Goal: Task Accomplishment & Management: Manage account settings

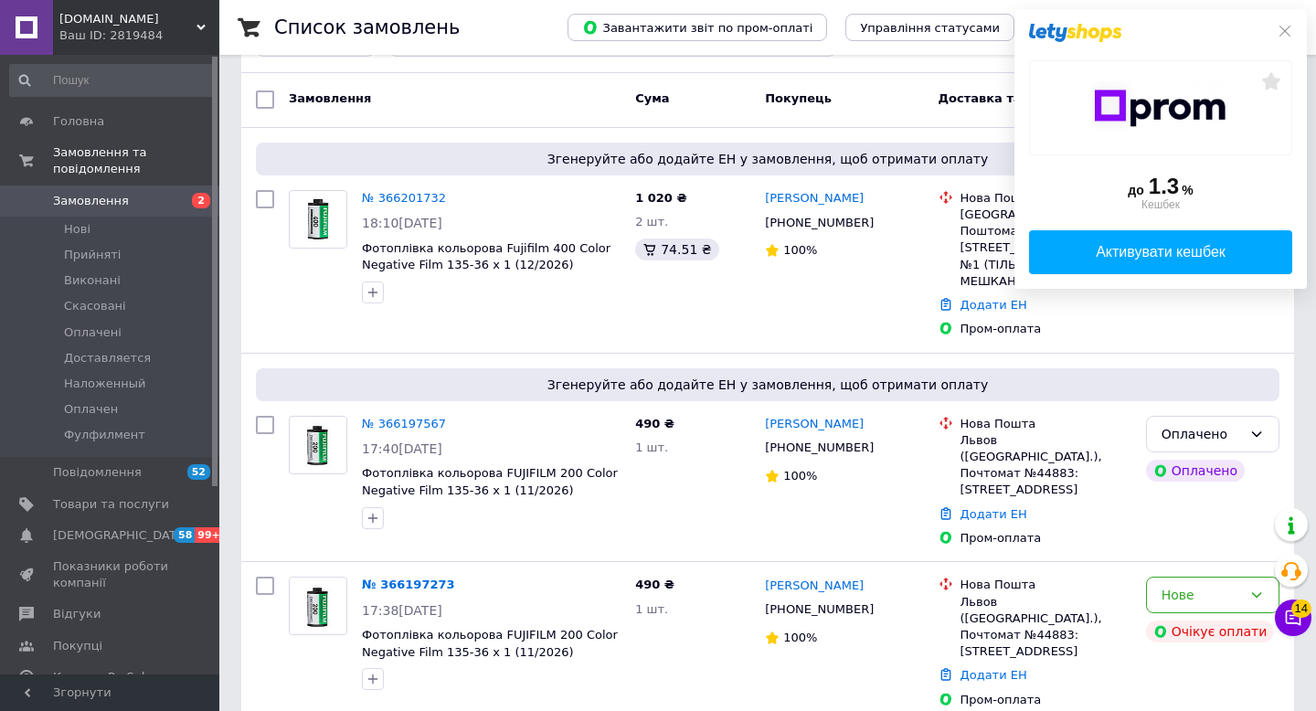
scroll to position [261, 0]
click at [686, 25] on icon at bounding box center [1285, 31] width 15 height 15
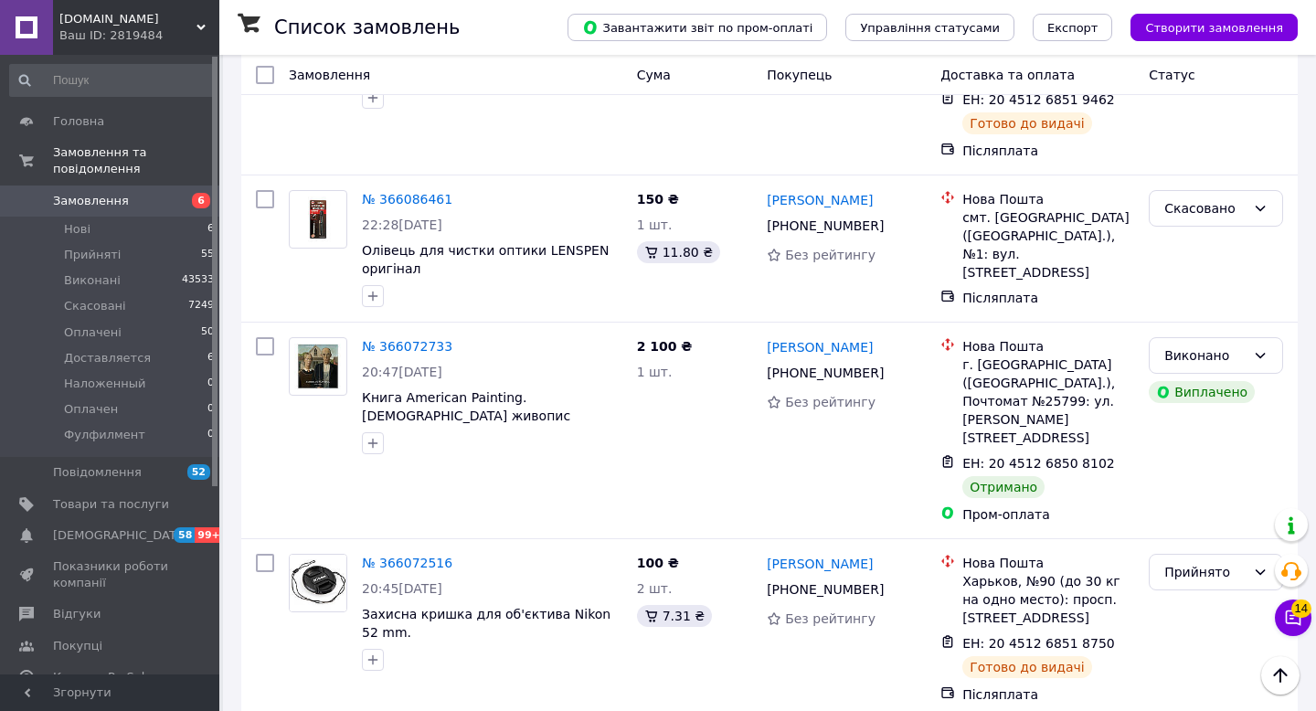
scroll to position [7751, 0]
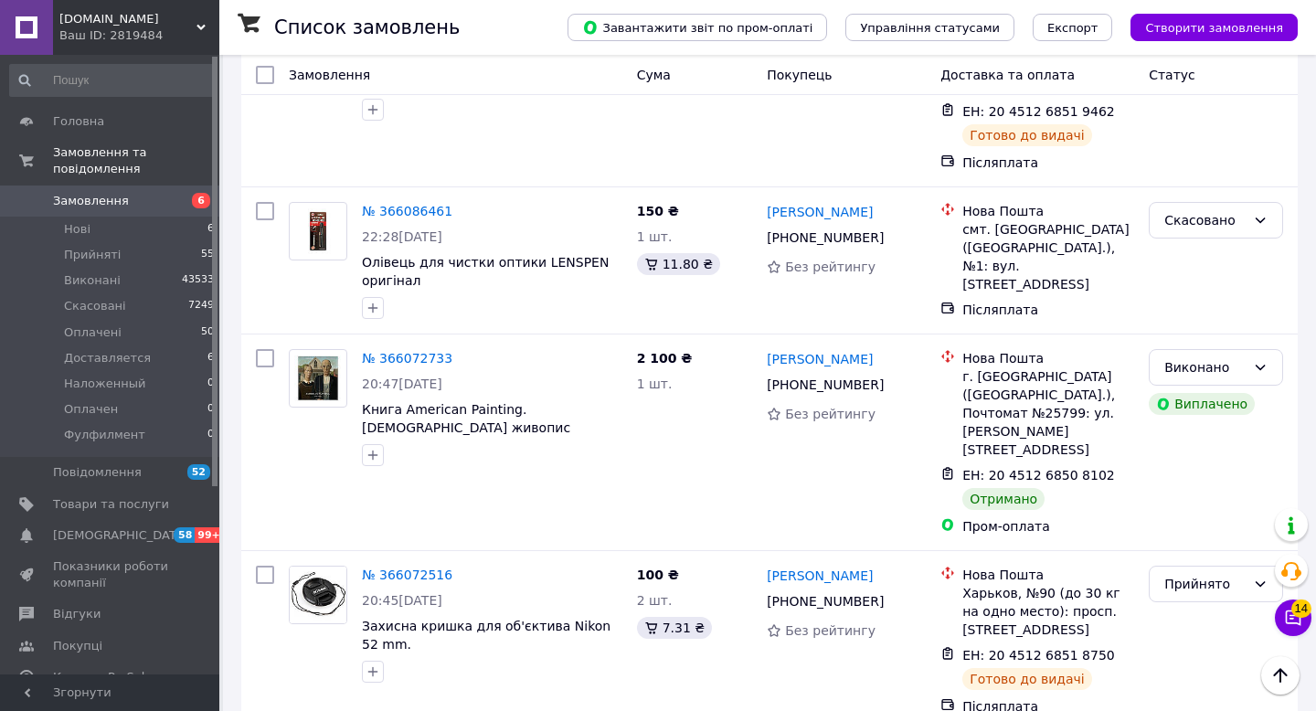
click at [1200, 559] on li "Скасовано" at bounding box center [1216, 561] width 133 height 33
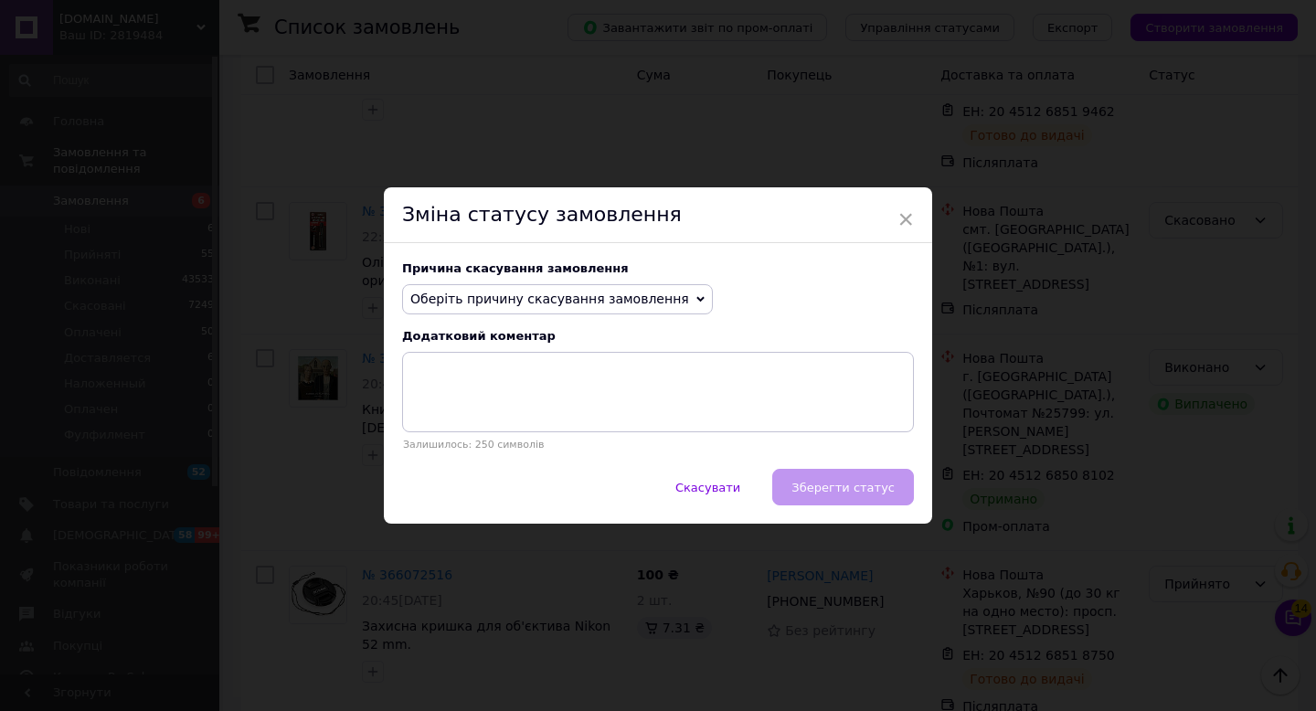
click at [518, 288] on span "Оберіть причину скасування замовлення" at bounding box center [557, 299] width 311 height 31
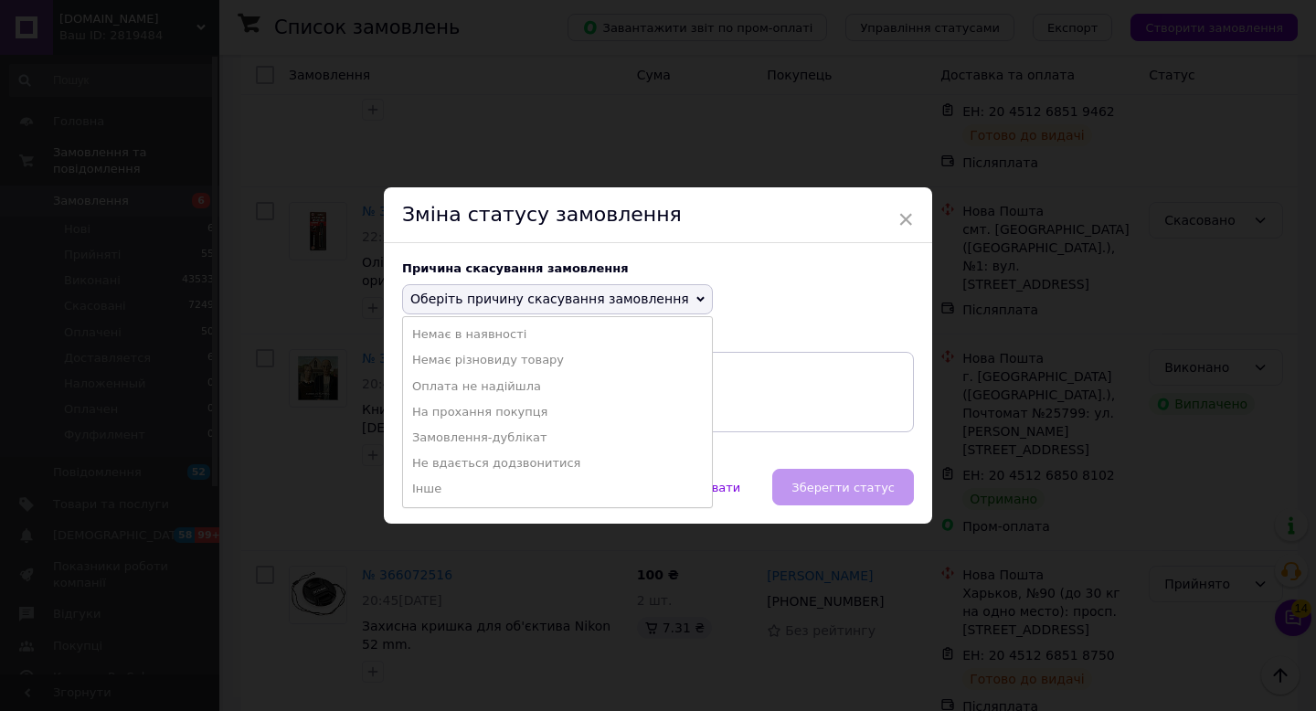
drag, startPoint x: 449, startPoint y: 383, endPoint x: 461, endPoint y: 381, distance: 12.0
click at [449, 383] on li "Оплата не надійшла" at bounding box center [557, 387] width 309 height 26
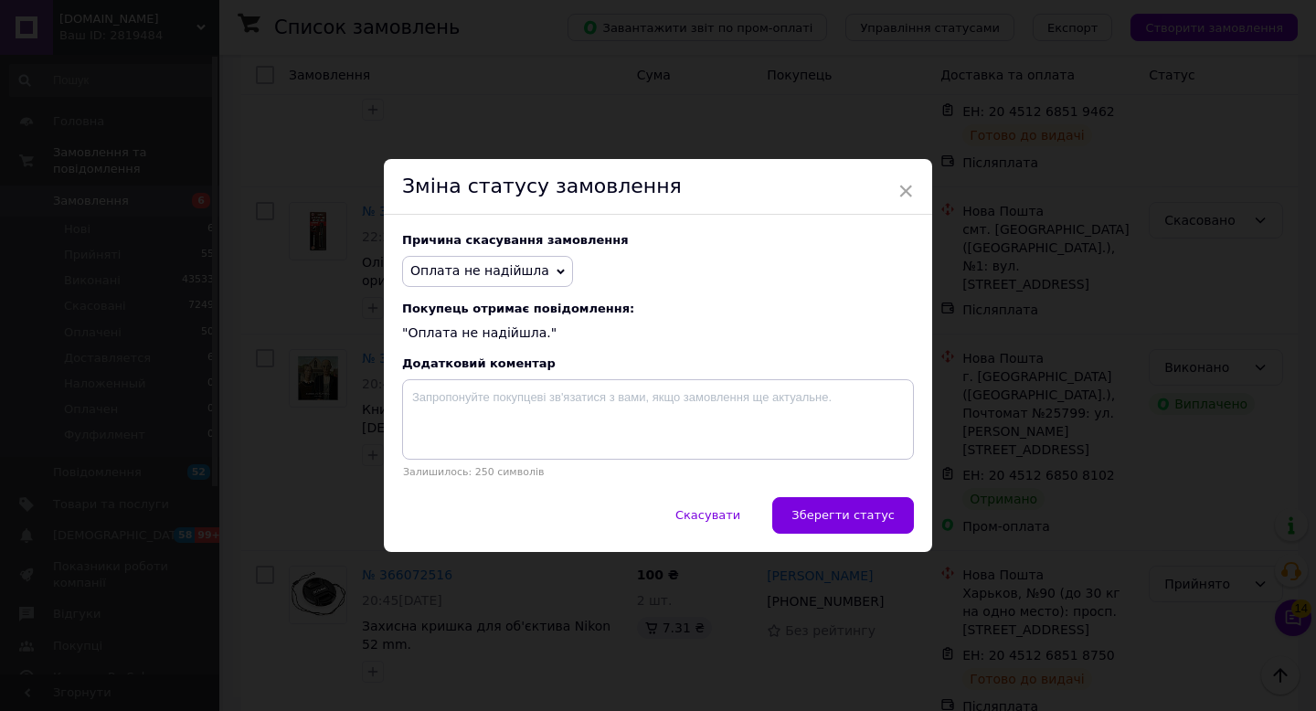
drag, startPoint x: 812, startPoint y: 513, endPoint x: 732, endPoint y: 493, distance: 82.7
click at [812, 513] on span "Зберегти статус" at bounding box center [842, 515] width 103 height 14
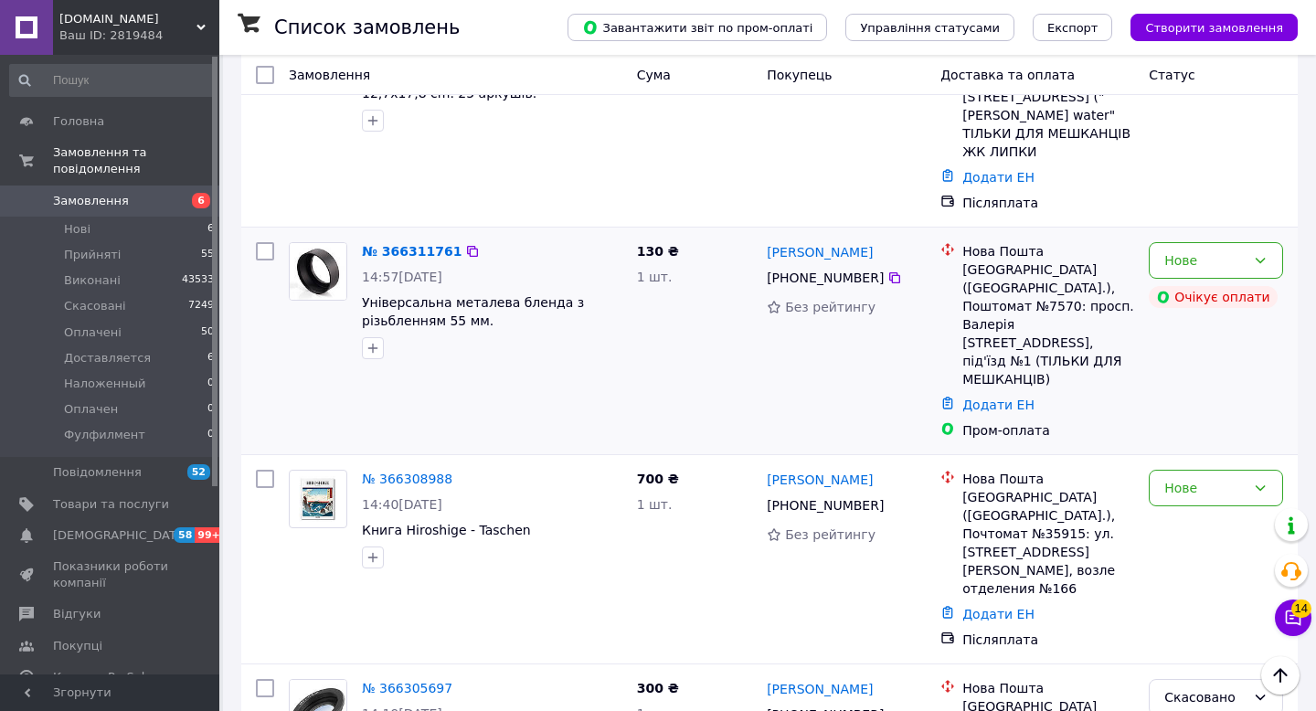
scroll to position [1743, 0]
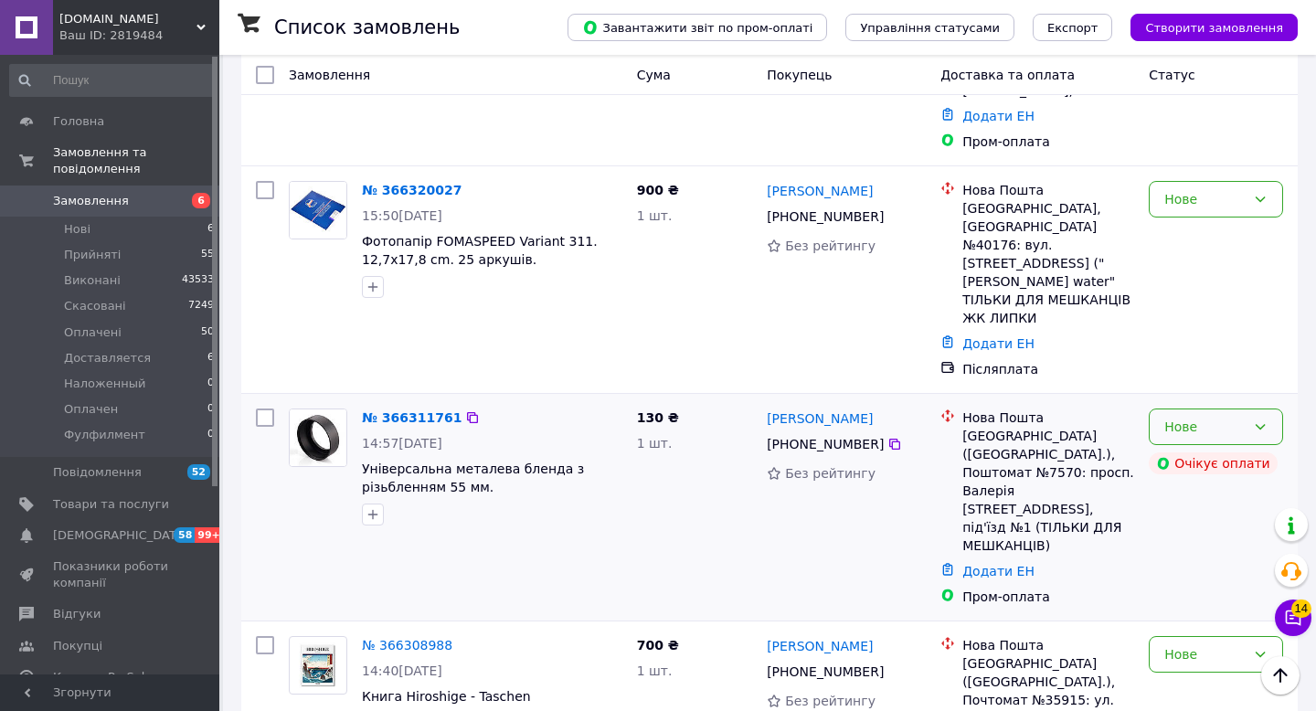
click at [1249, 409] on div "Нове" at bounding box center [1216, 427] width 134 height 37
drag, startPoint x: 1204, startPoint y: 332, endPoint x: 1163, endPoint y: 328, distance: 41.3
click at [1204, 333] on li "Скасовано" at bounding box center [1216, 331] width 133 height 33
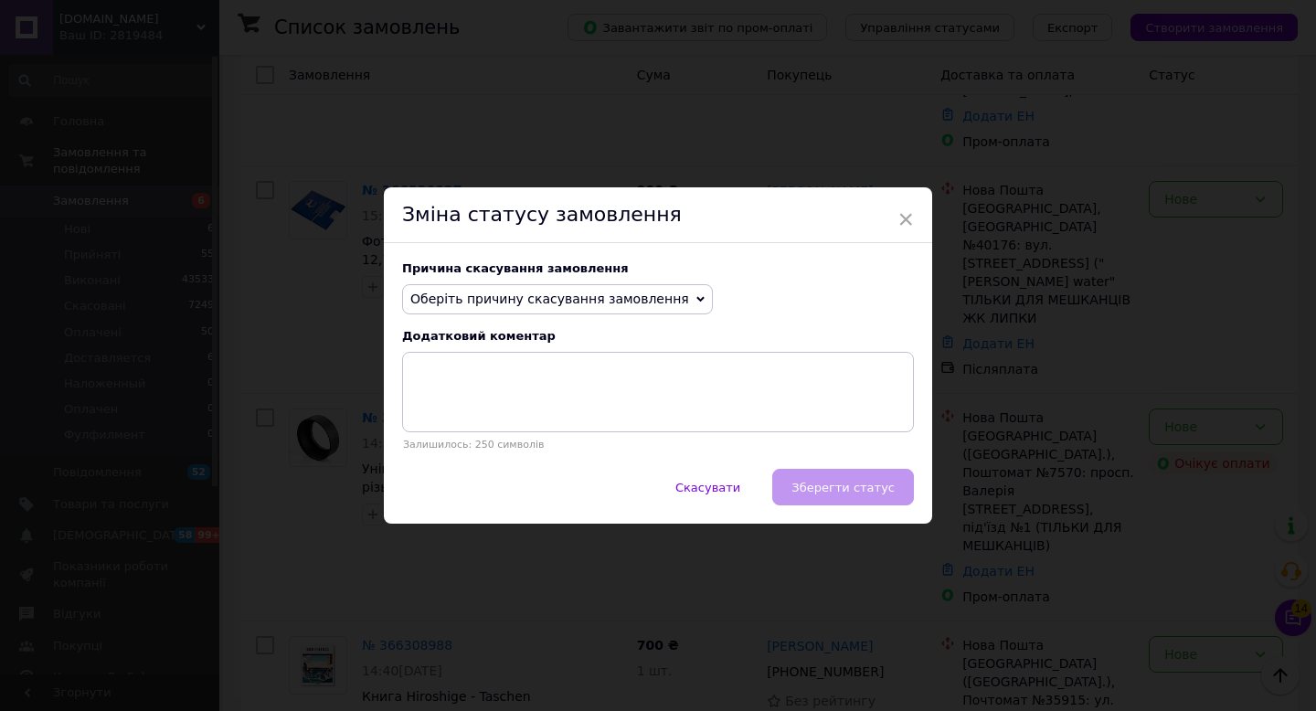
click at [470, 289] on span "Оберіть причину скасування замовлення" at bounding box center [557, 299] width 311 height 31
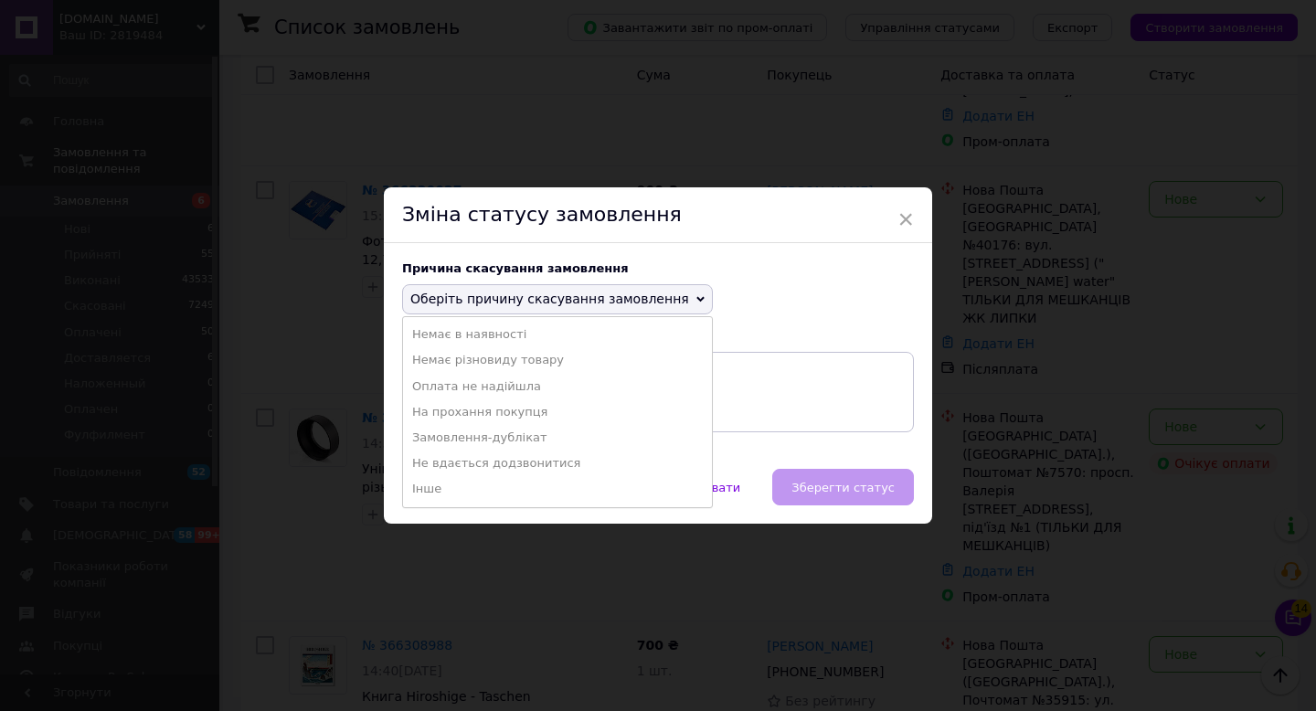
drag, startPoint x: 450, startPoint y: 381, endPoint x: 460, endPoint y: 379, distance: 10.2
click at [451, 380] on li "Оплата не надійшла" at bounding box center [557, 387] width 309 height 26
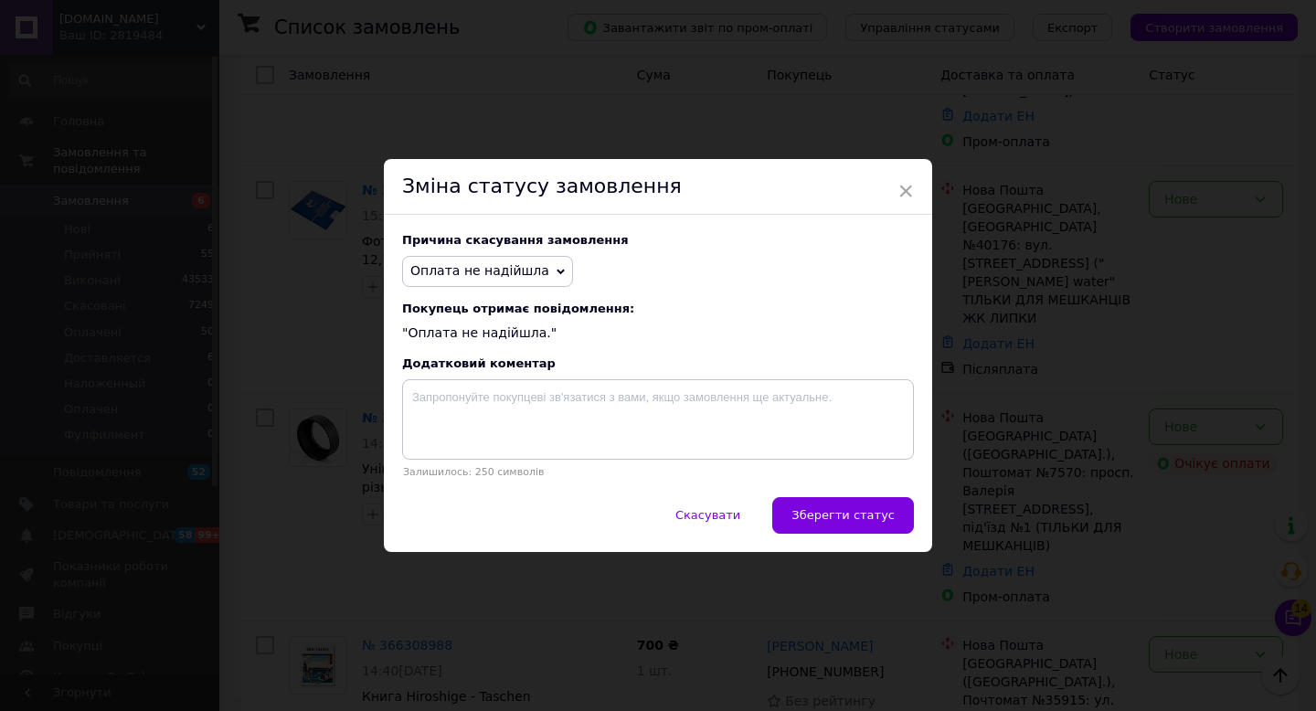
drag, startPoint x: 854, startPoint y: 511, endPoint x: 824, endPoint y: 493, distance: 34.0
click at [854, 511] on span "Зберегти статус" at bounding box center [842, 515] width 103 height 14
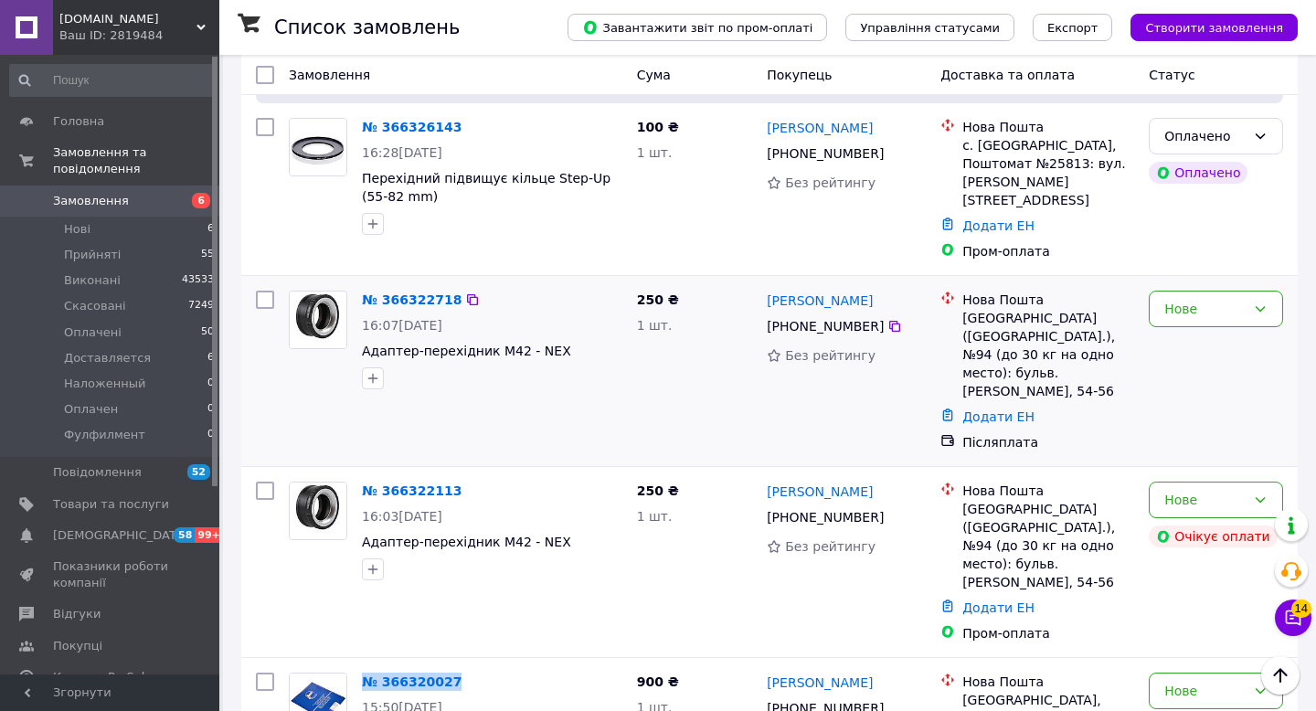
scroll to position [1250, 0]
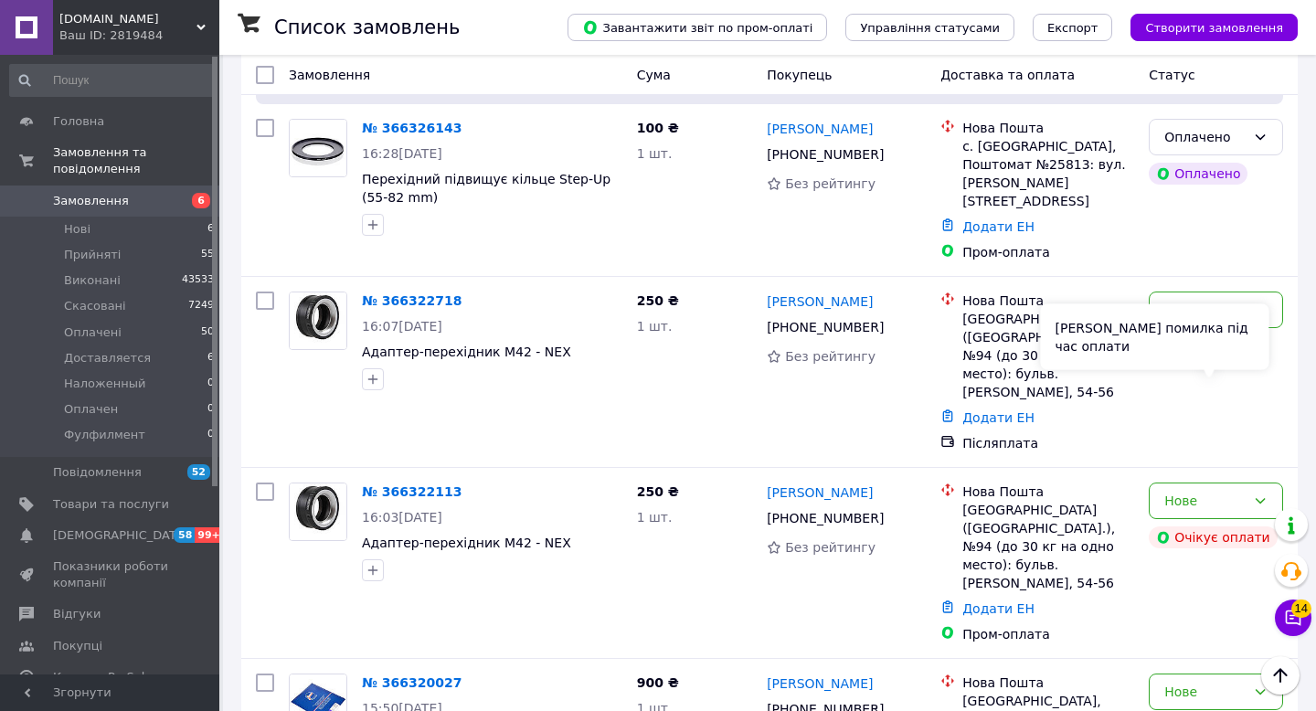
click at [1205, 363] on div "Сталася помилка під час оплати" at bounding box center [1155, 337] width 228 height 66
click at [1277, 483] on div "Нове" at bounding box center [1216, 501] width 134 height 37
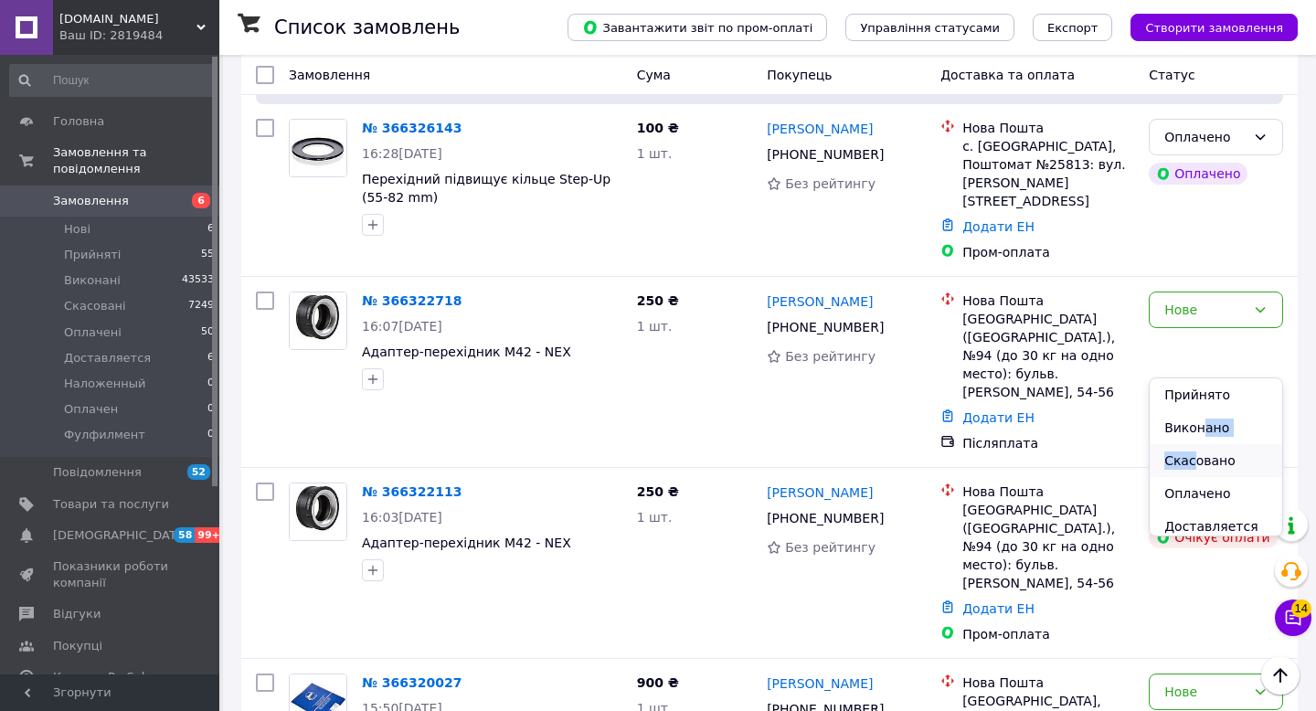
drag, startPoint x: 1204, startPoint y: 429, endPoint x: 1198, endPoint y: 457, distance: 29.0
click at [1198, 457] on ul "Прийнято Виконано Скасовано Оплачено Доставляется Наложенный Оплачен Фулфилмент" at bounding box center [1216, 456] width 133 height 157
click at [1198, 457] on li "Скасовано" at bounding box center [1216, 460] width 133 height 33
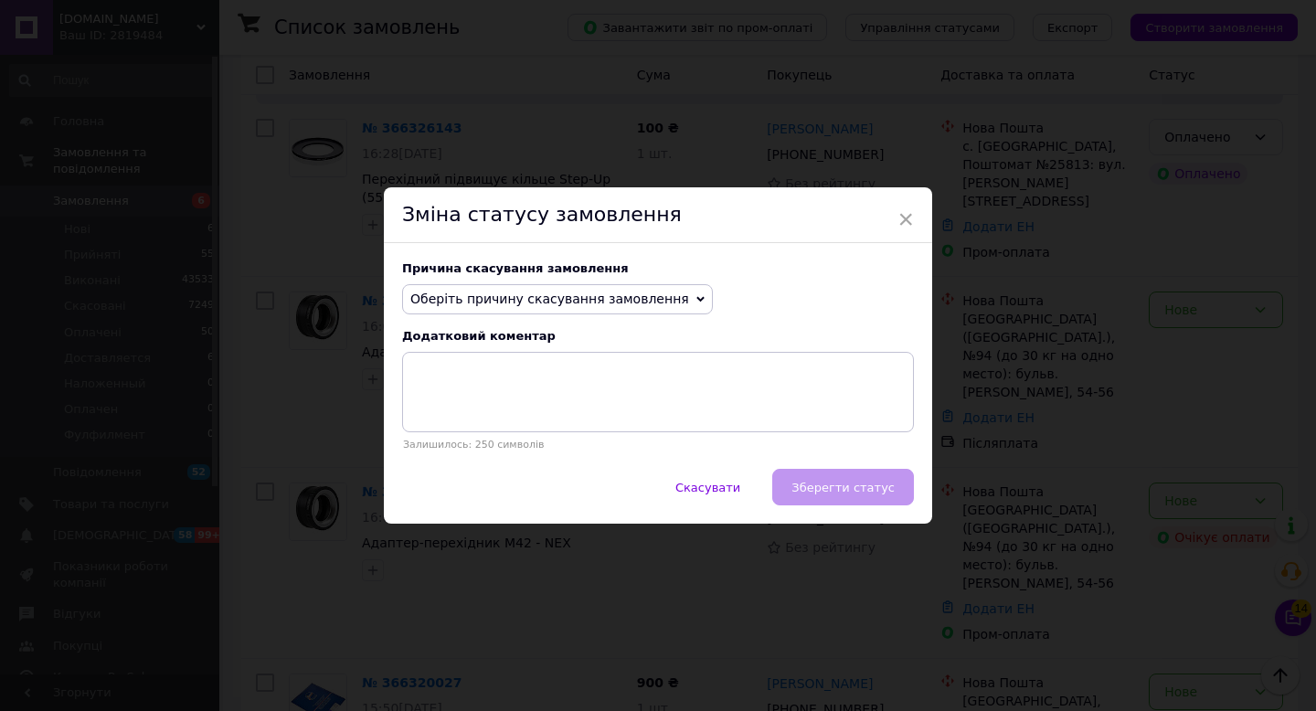
click at [574, 295] on span "Оберіть причину скасування замовлення" at bounding box center [549, 299] width 279 height 15
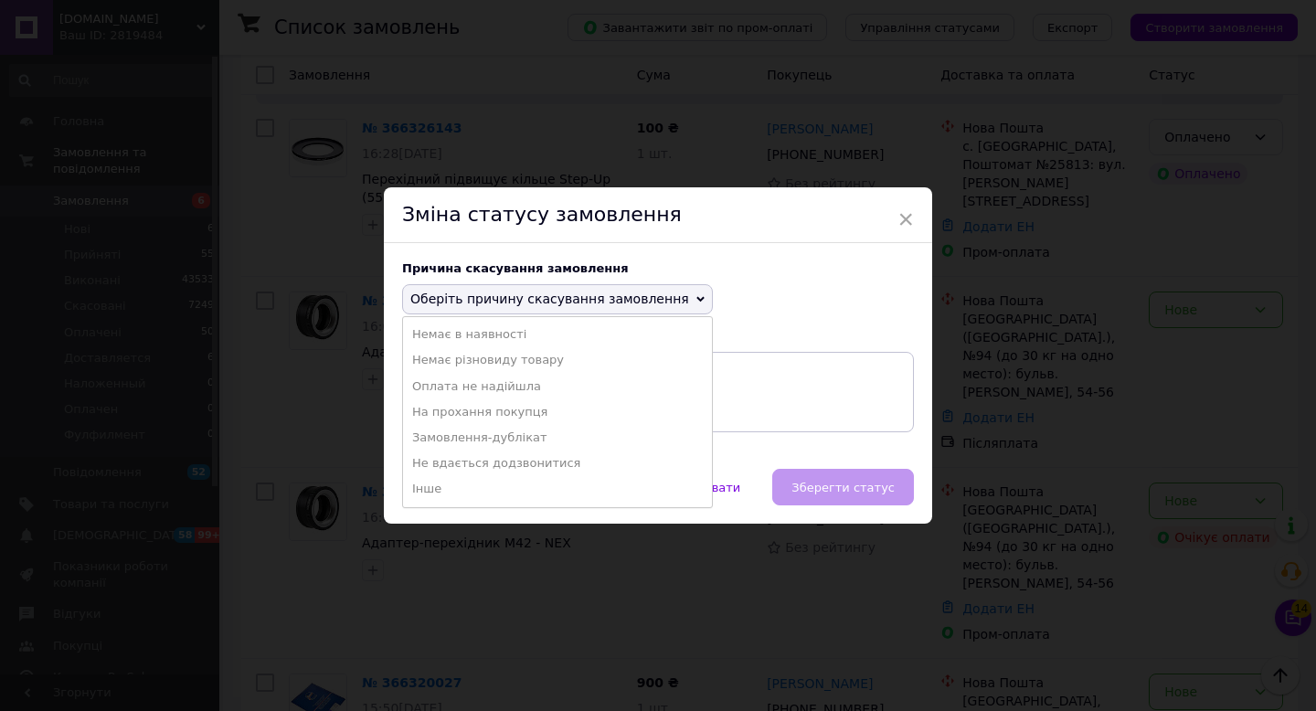
drag, startPoint x: 461, startPoint y: 388, endPoint x: 476, endPoint y: 388, distance: 15.5
click at [460, 388] on li "Оплата не надійшла" at bounding box center [557, 387] width 309 height 26
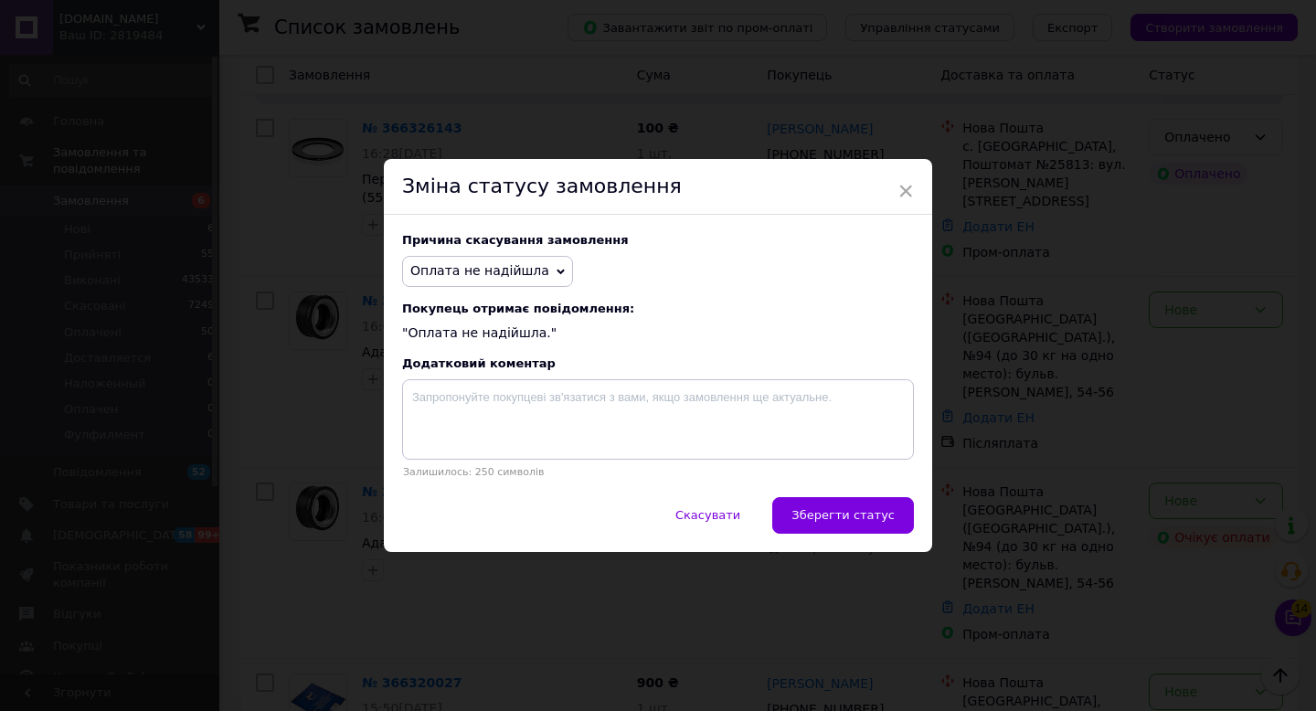
drag, startPoint x: 872, startPoint y: 524, endPoint x: 800, endPoint y: 507, distance: 74.0
click at [871, 524] on button "Зберегти статус" at bounding box center [843, 515] width 142 height 37
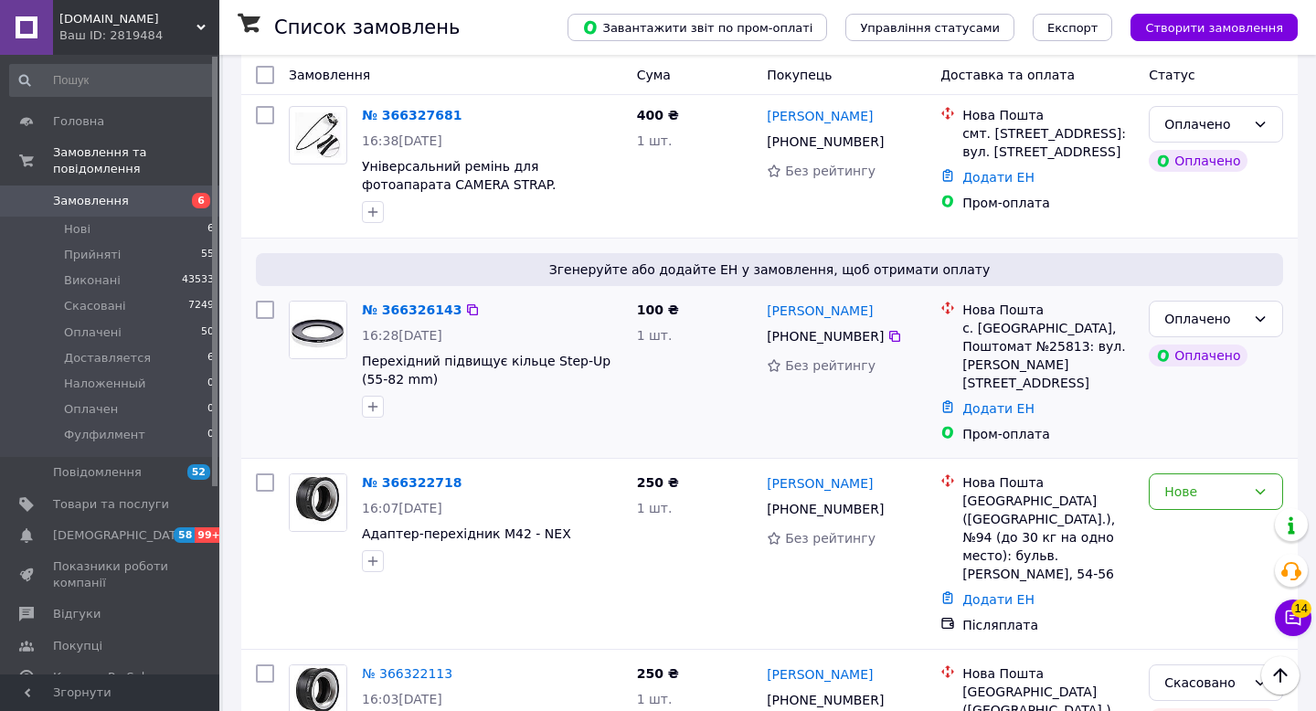
scroll to position [1067, 0]
click at [97, 504] on span "Товари та послуги" at bounding box center [111, 504] width 116 height 16
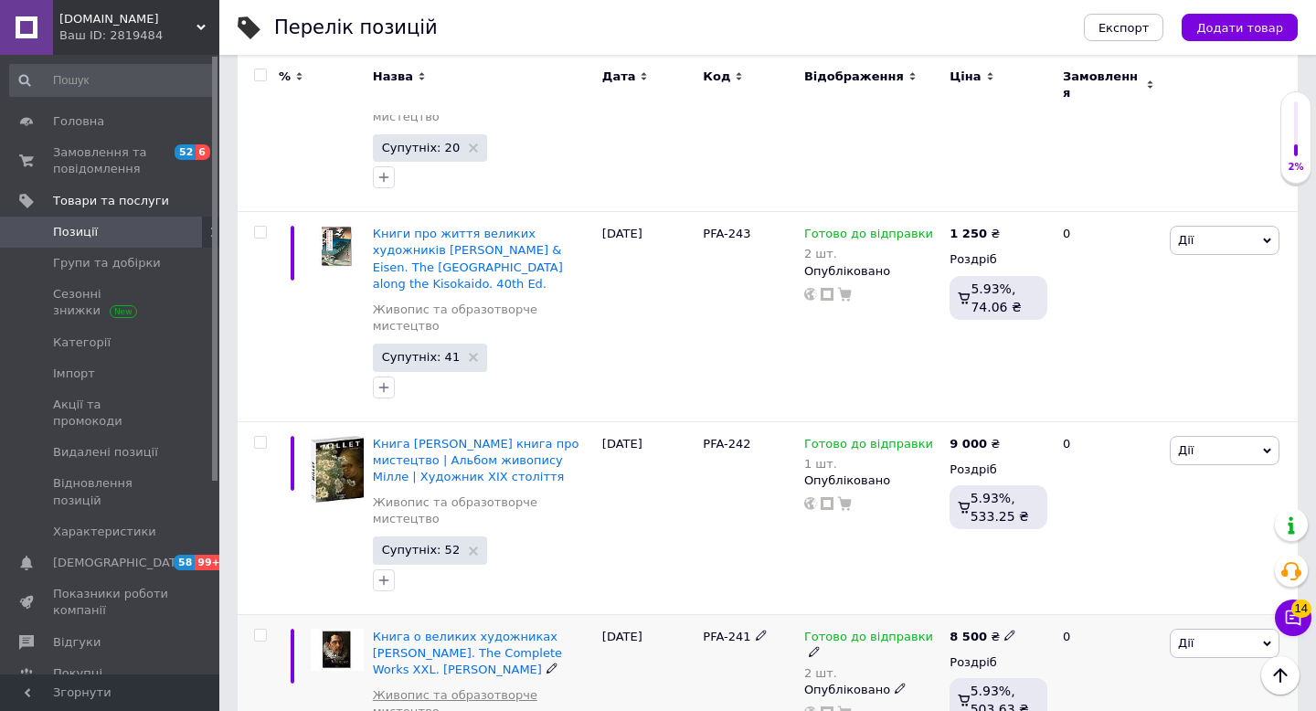
scroll to position [2454, 0]
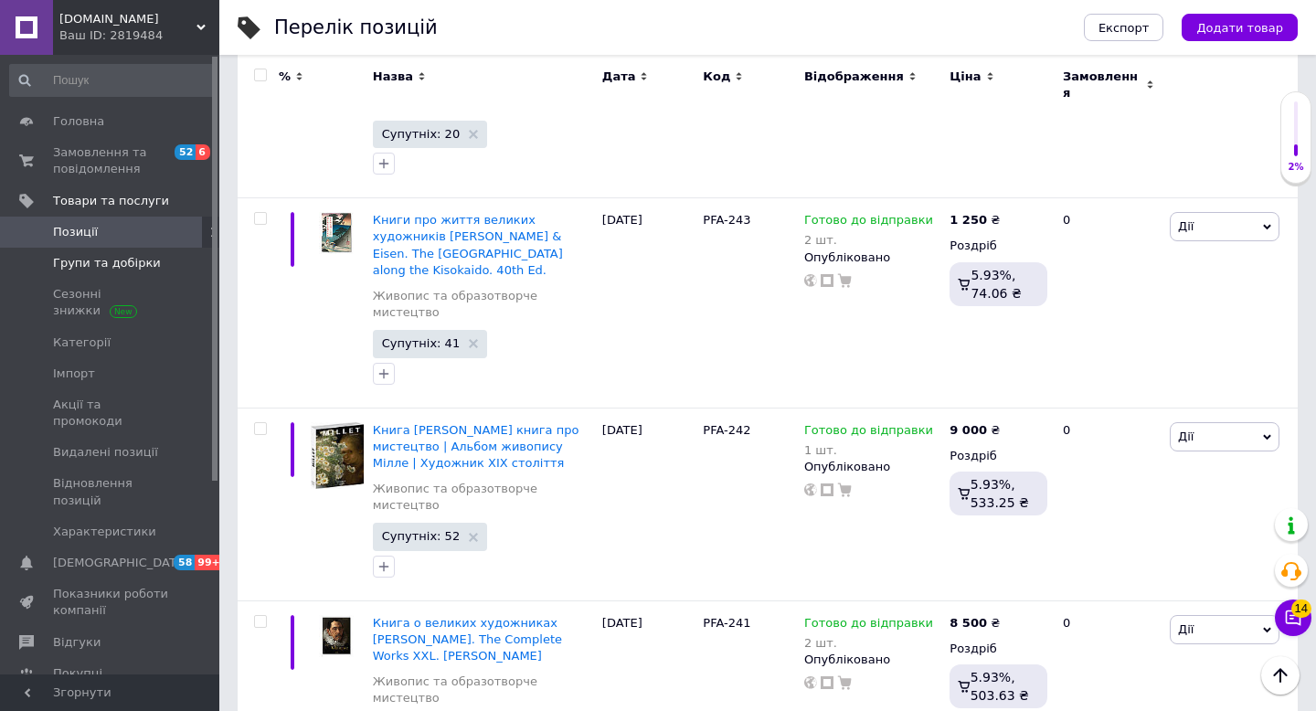
click at [154, 264] on span "Групи та добірки" at bounding box center [111, 263] width 116 height 16
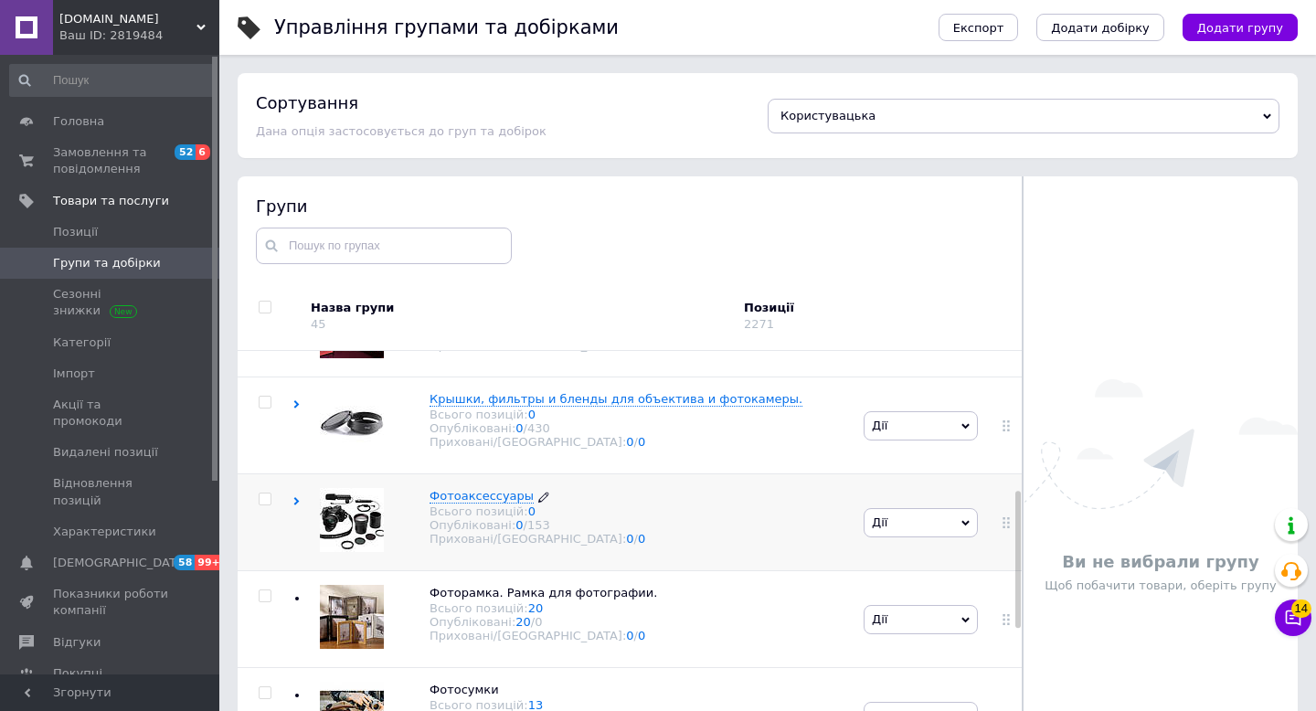
scroll to position [452, 0]
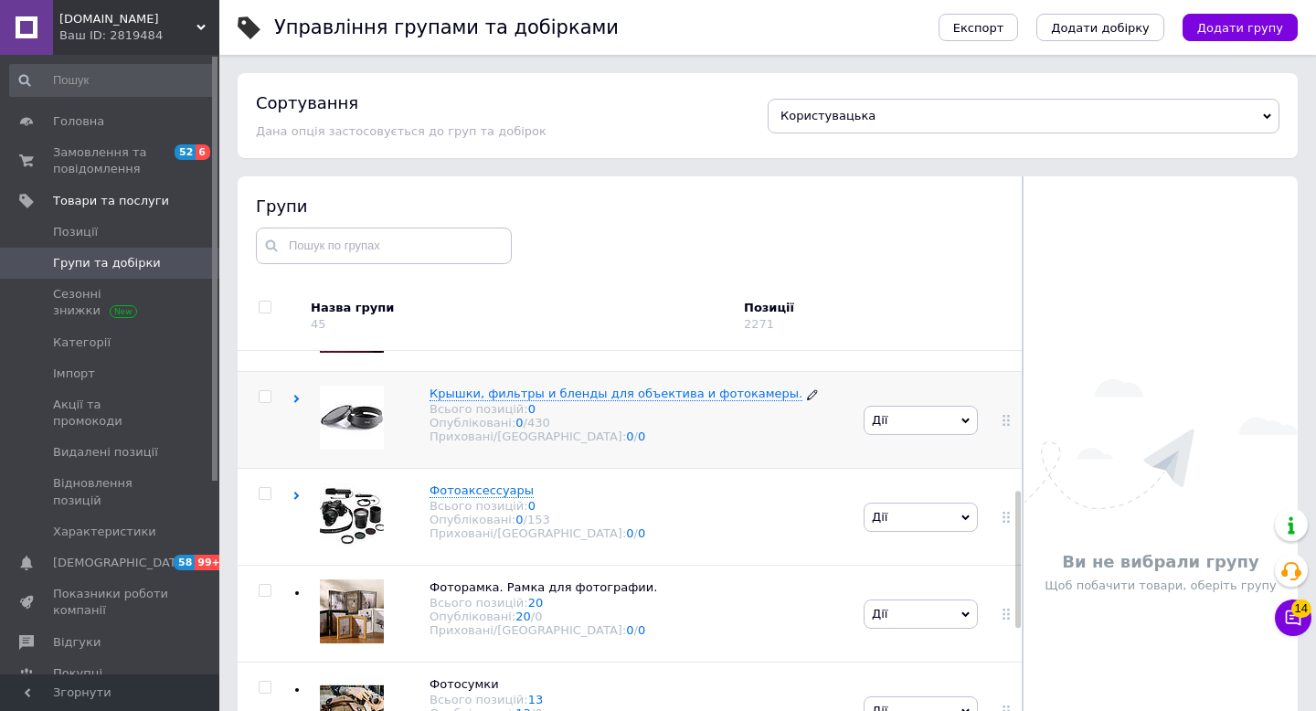
click at [539, 388] on span "Крышки, фильтры и бленды для объектива и фотокамеры." at bounding box center [616, 394] width 373 height 14
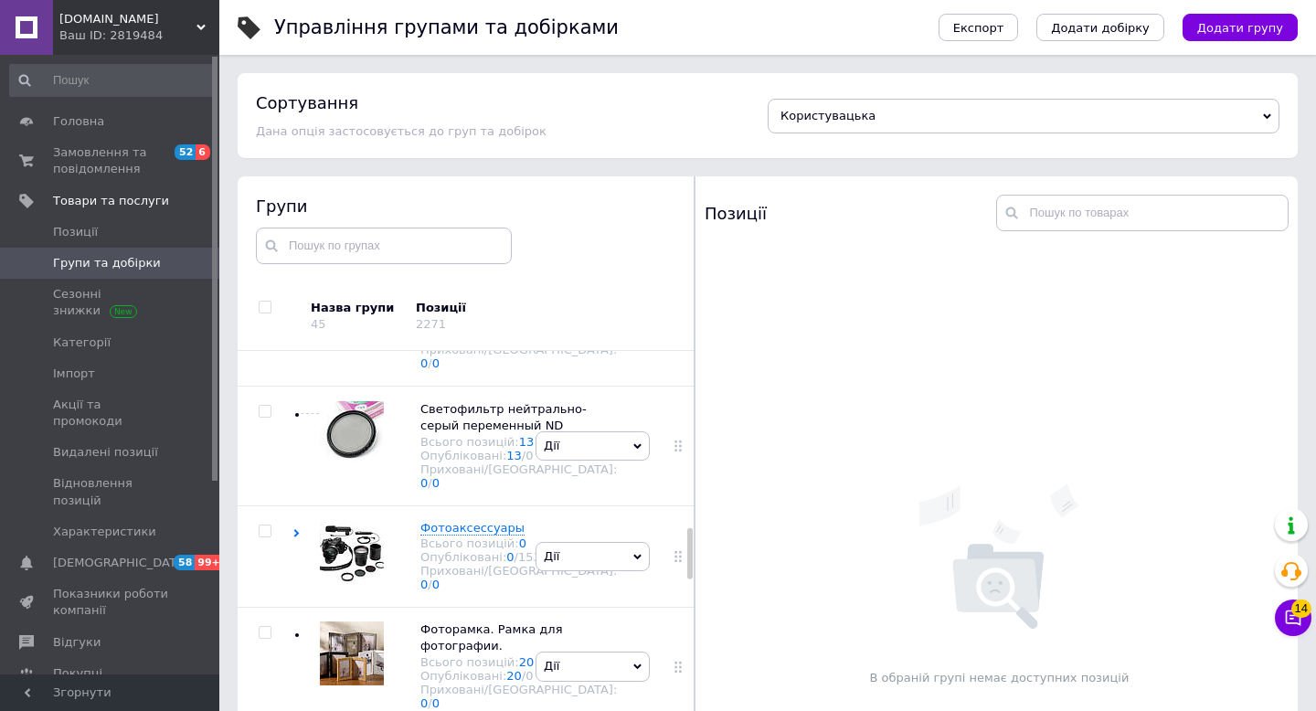
scroll to position [1652, 0]
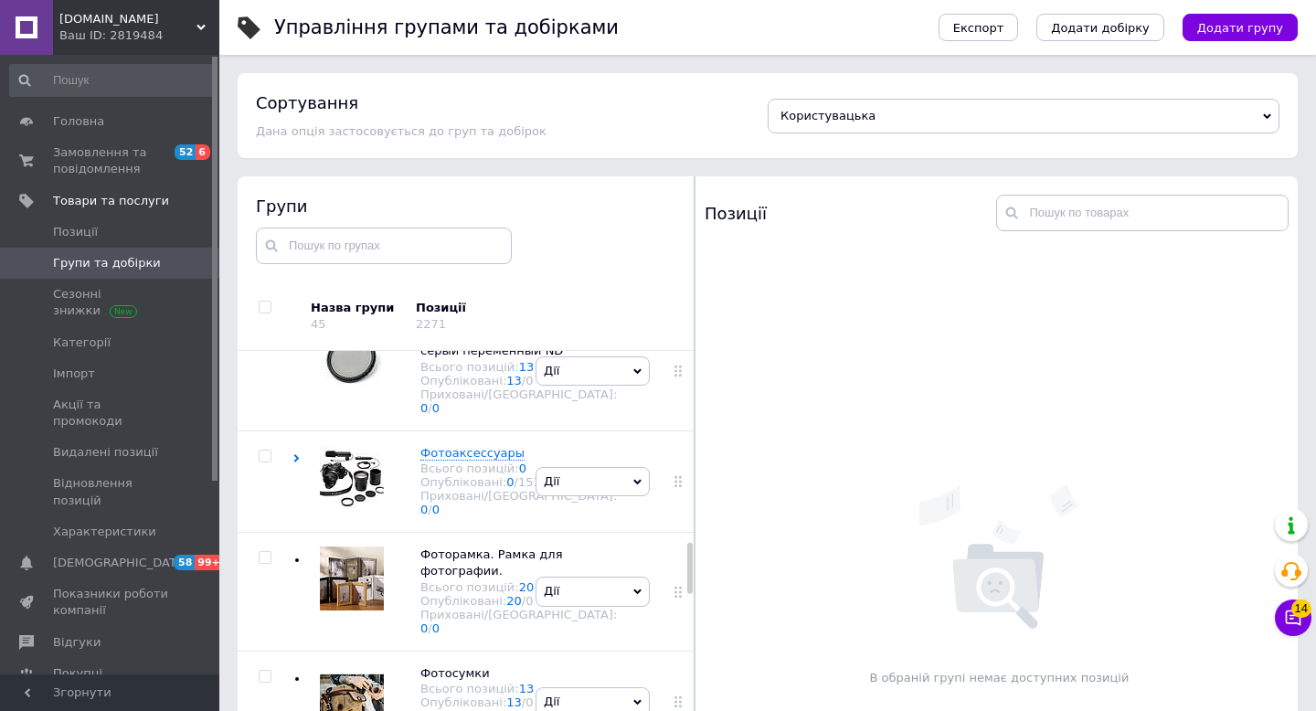
click at [521, 32] on link "52" at bounding box center [527, 25] width 16 height 14
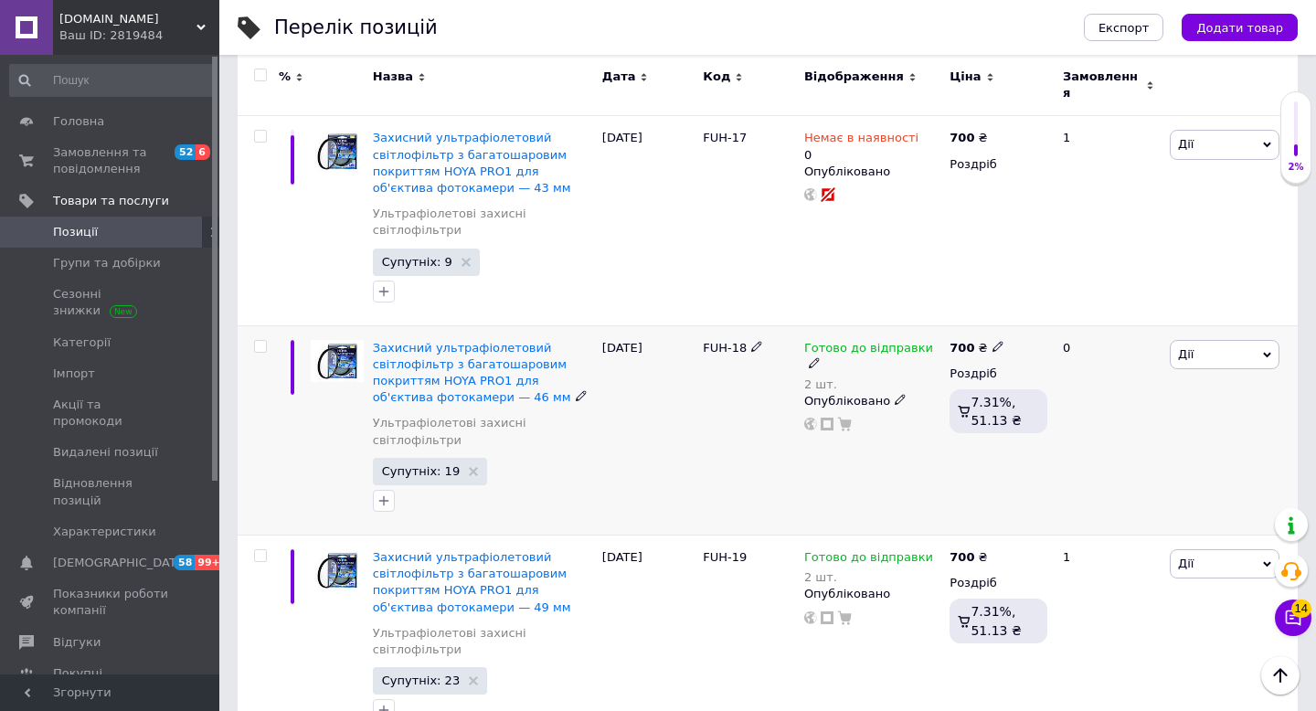
scroll to position [7935, 0]
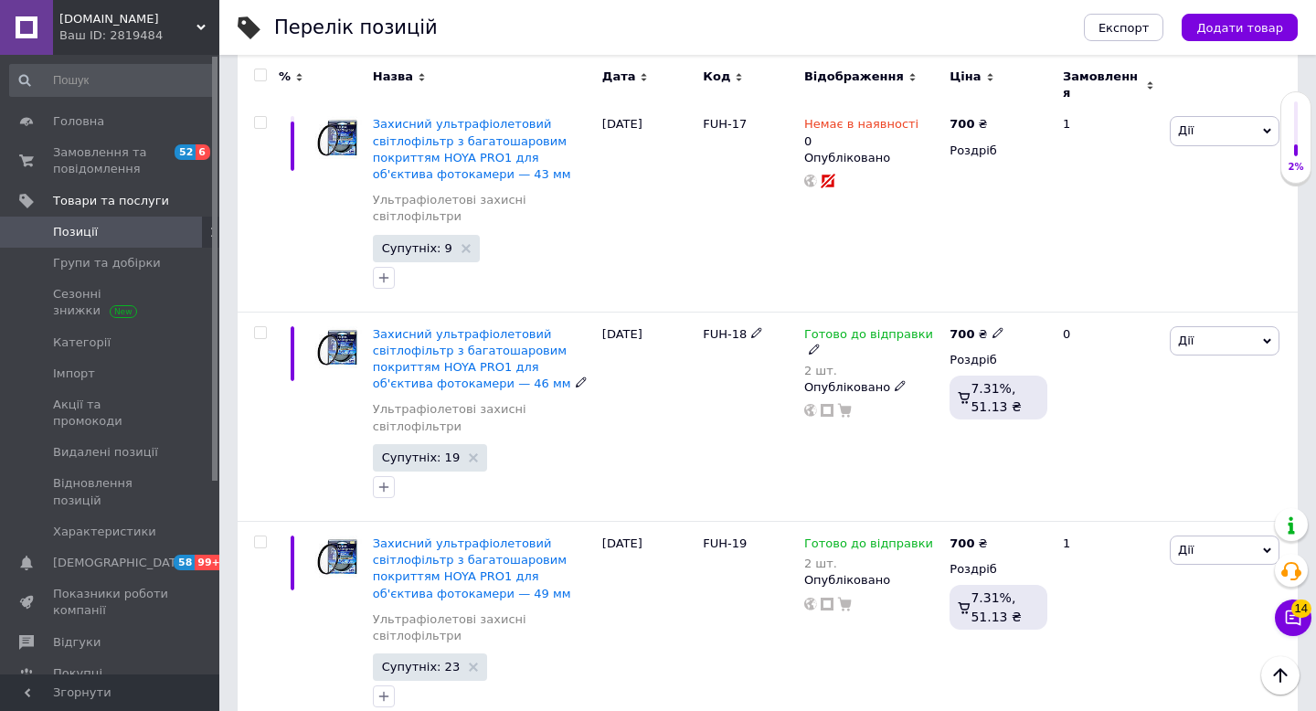
click at [502, 345] on span "Захисний ультрафіолетовий світлофільтр з багатошаровим покриттям HOYA PRO1 для …" at bounding box center [472, 359] width 198 height 64
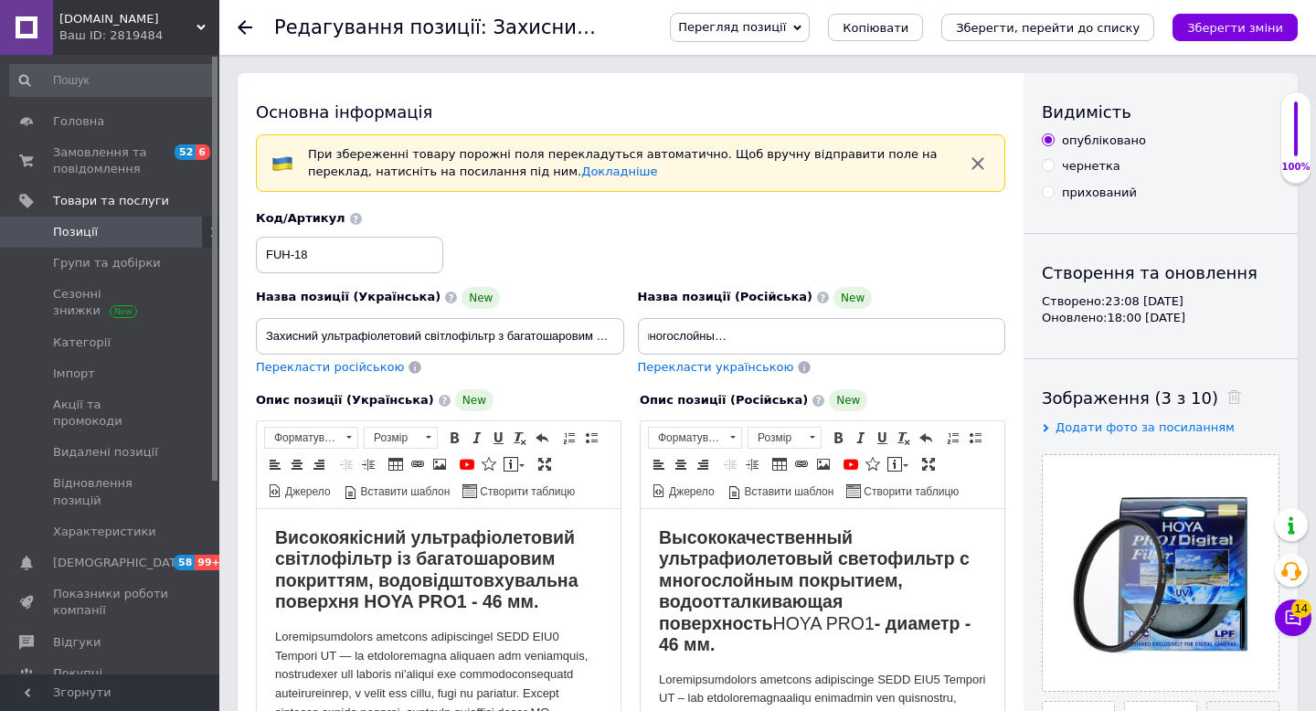
scroll to position [0, 252]
click at [720, 336] on input "Защитный ультрафиолетовый светофильтр с многослойным покрытием HOYA PRO1 для об…" at bounding box center [822, 336] width 368 height 37
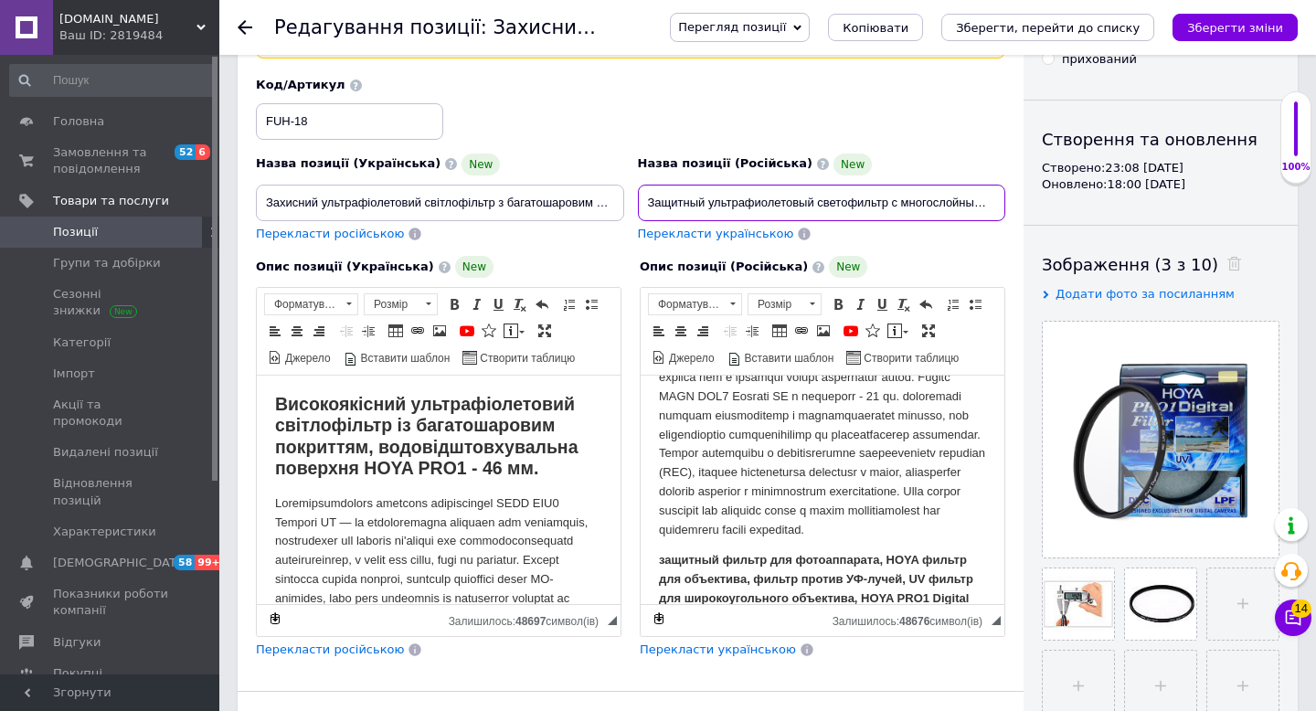
scroll to position [0, 0]
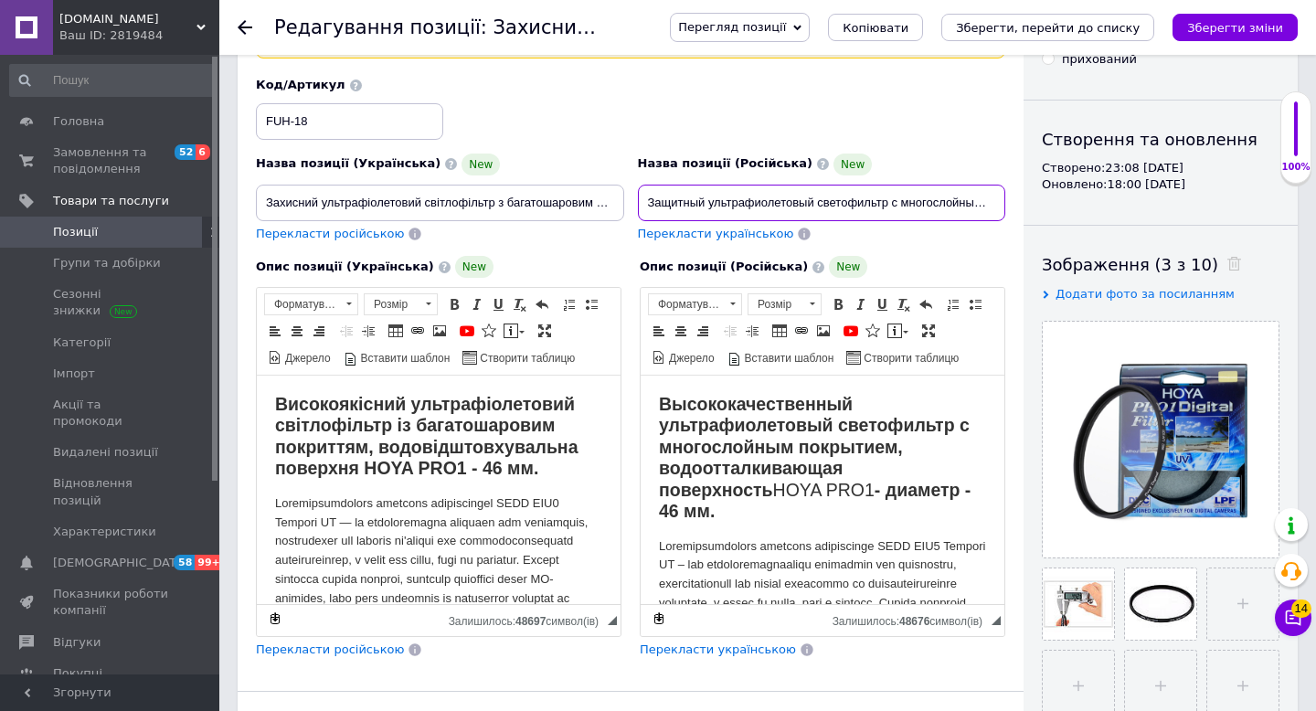
drag, startPoint x: 709, startPoint y: 203, endPoint x: 875, endPoint y: 203, distance: 166.3
click at [886, 203] on input "Защитный ультрафиолетовый светофильтр с многослойным покрытием HOYA PRO1 для об…" at bounding box center [822, 203] width 368 height 37
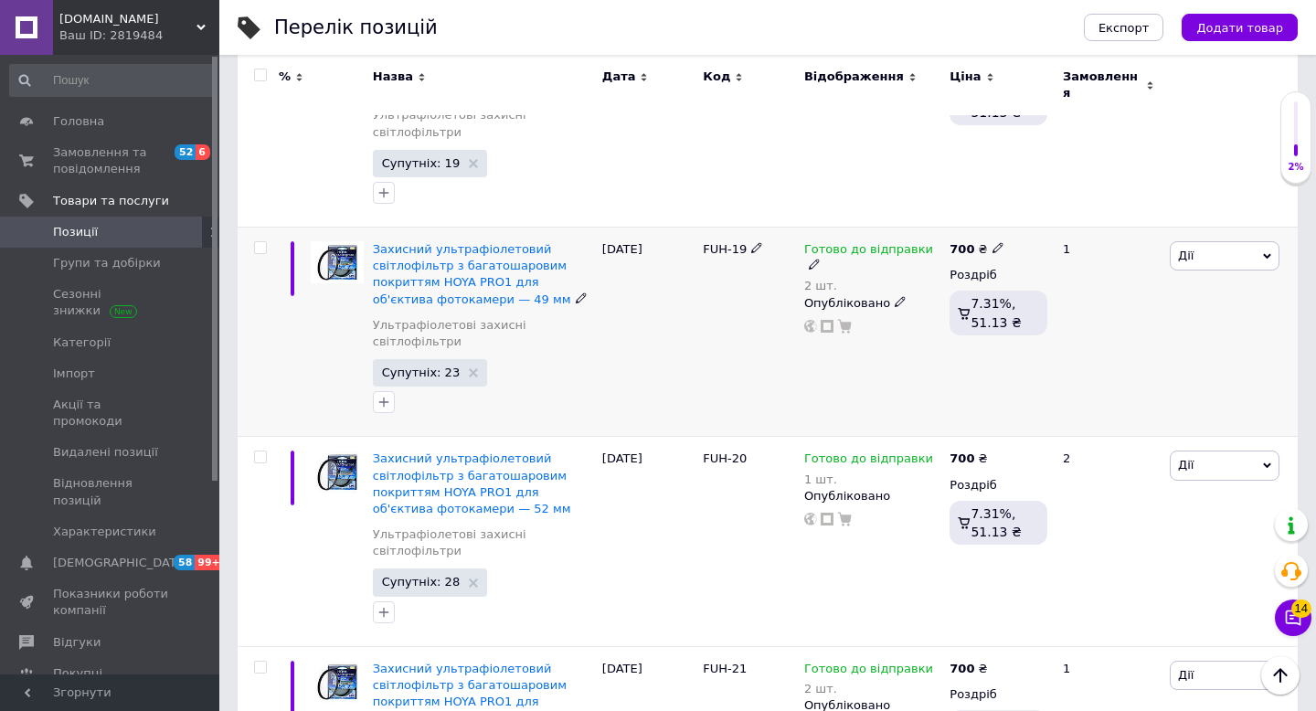
scroll to position [8234, 0]
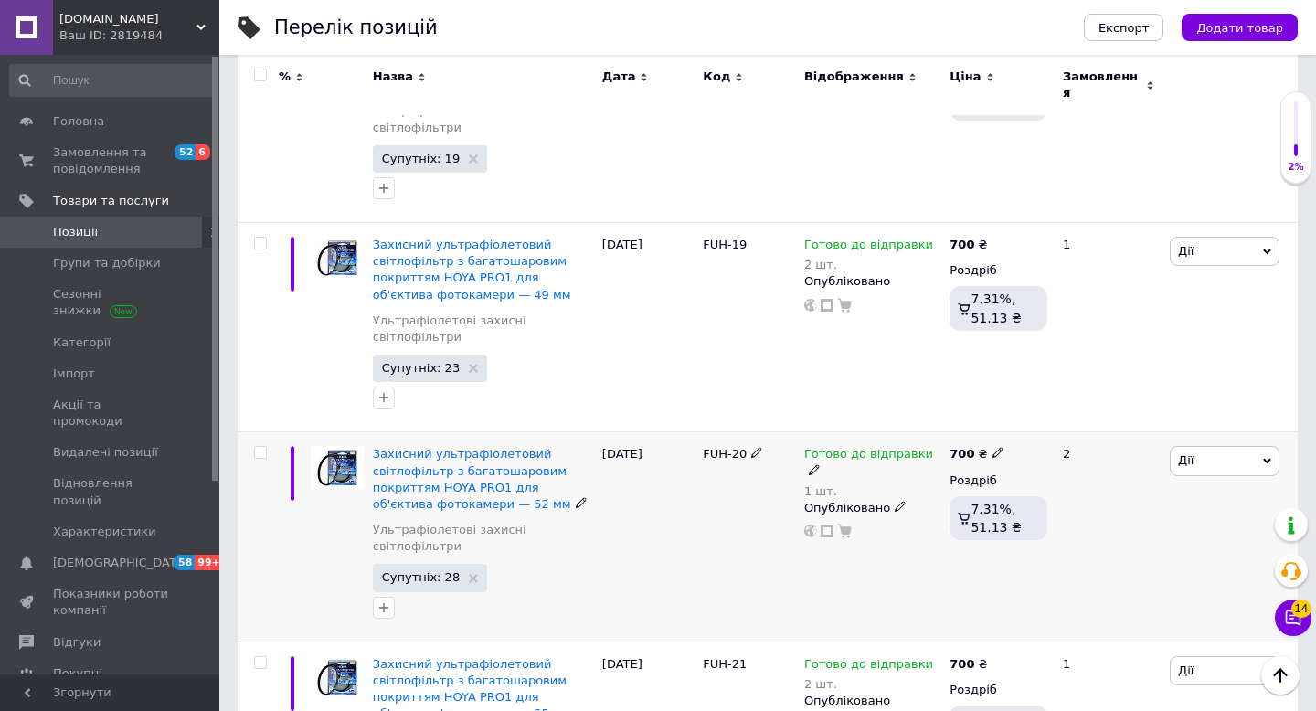
click at [1204, 453] on span "Дії" at bounding box center [1225, 460] width 110 height 29
click at [1085, 537] on li "Копіювати" at bounding box center [1157, 548] width 242 height 26
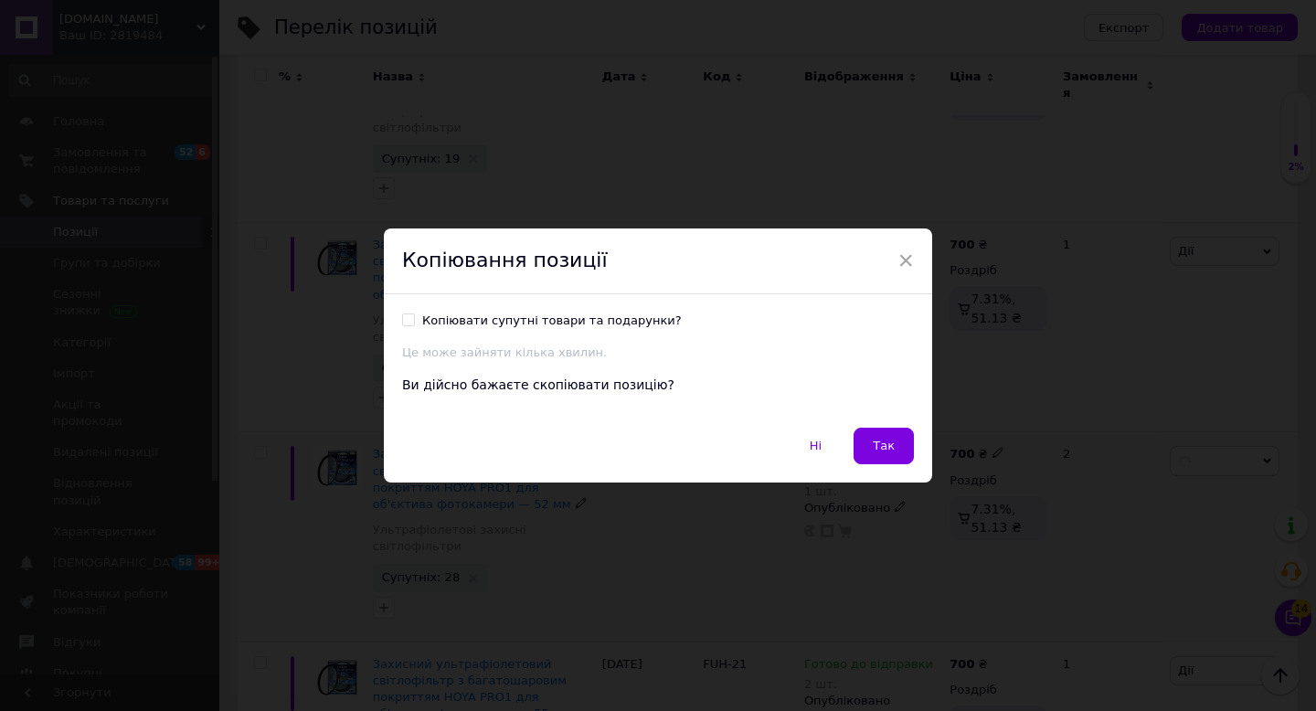
scroll to position [8186, 0]
click at [407, 317] on input "Копіювати супутні товари та подарунки?" at bounding box center [408, 319] width 12 height 12
checkbox input "true"
click at [876, 448] on span "Так" at bounding box center [884, 446] width 22 height 14
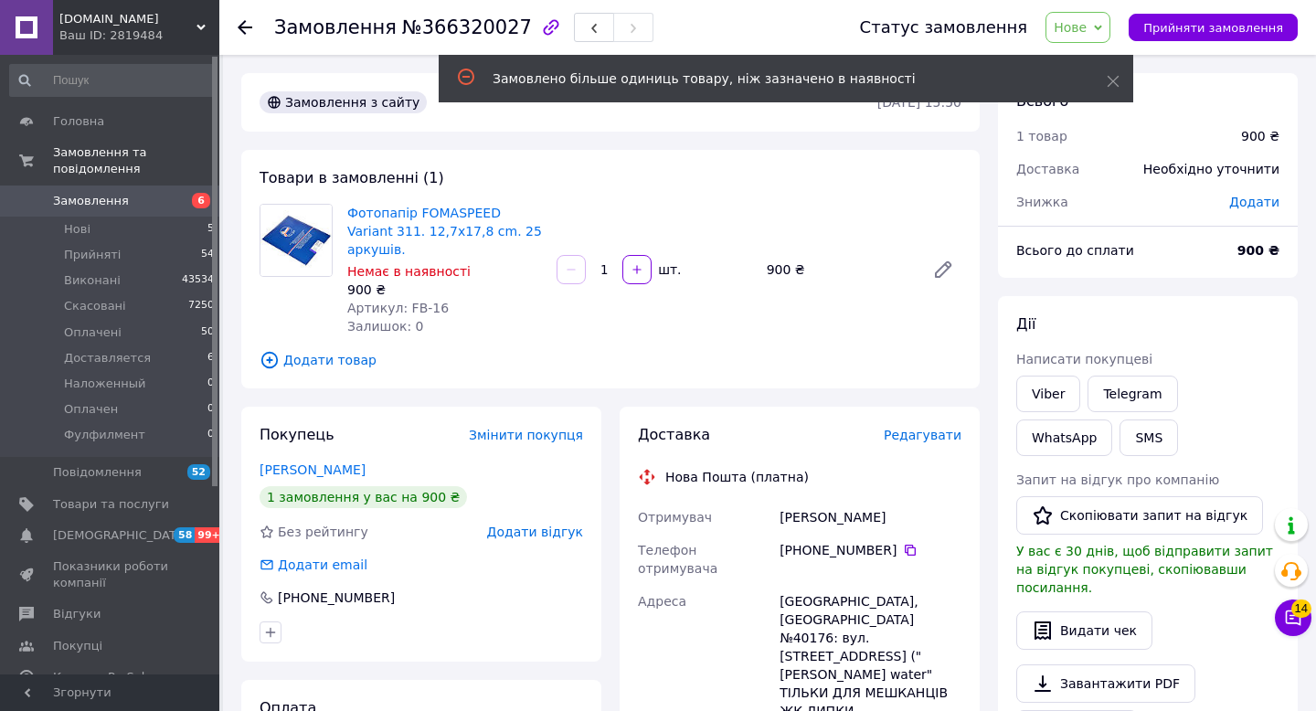
click at [340, 462] on link "[PERSON_NAME]" at bounding box center [313, 469] width 106 height 15
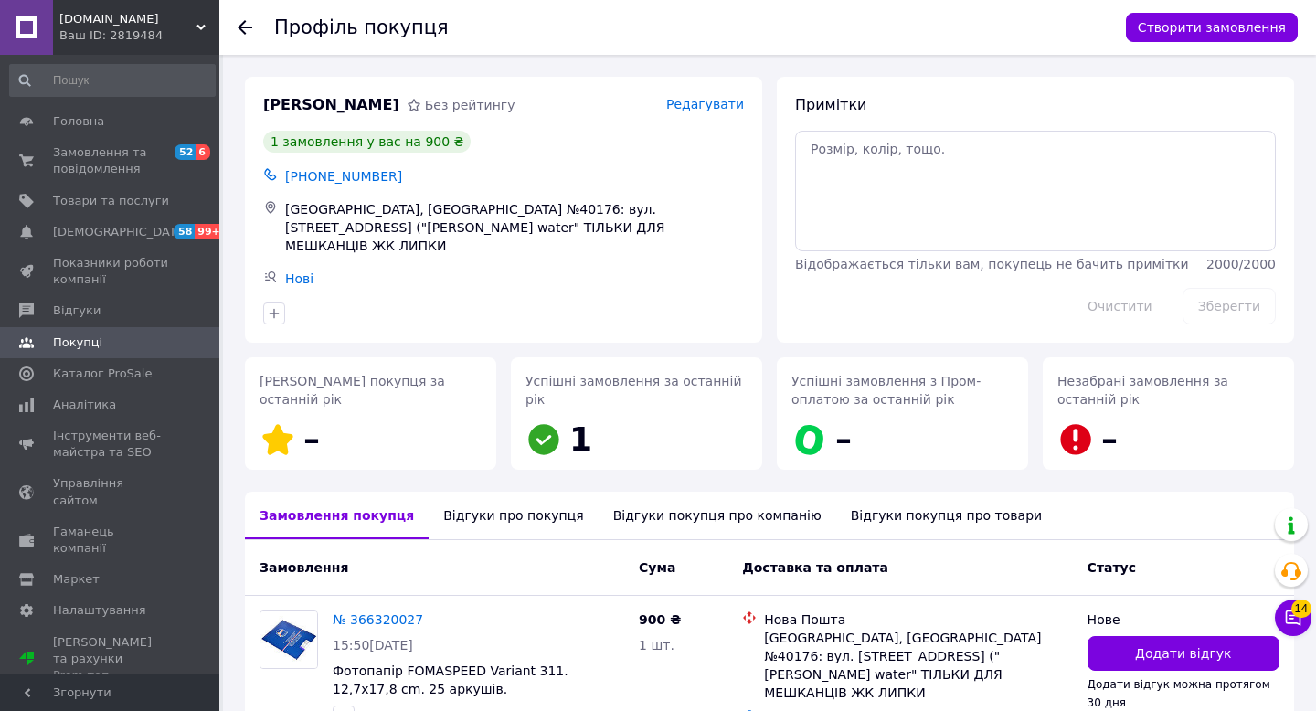
click at [472, 500] on div "Відгуки про покупця" at bounding box center [513, 516] width 169 height 48
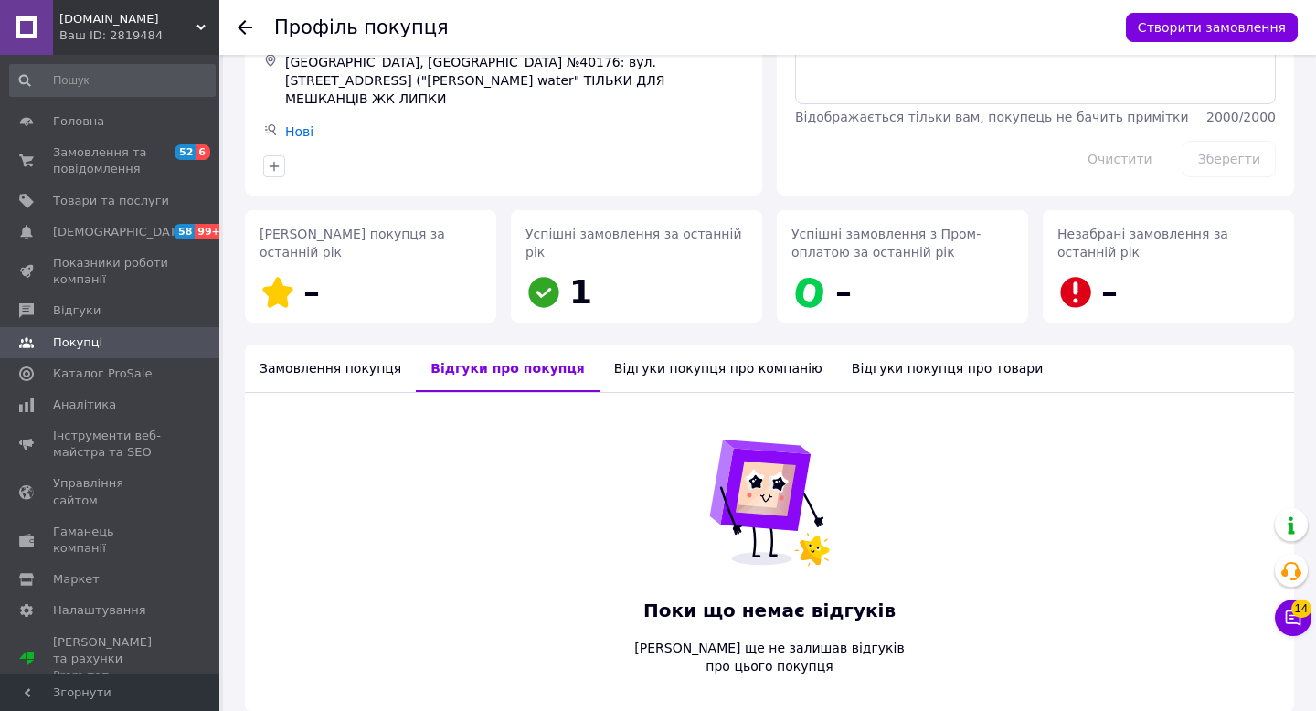
scroll to position [210, 0]
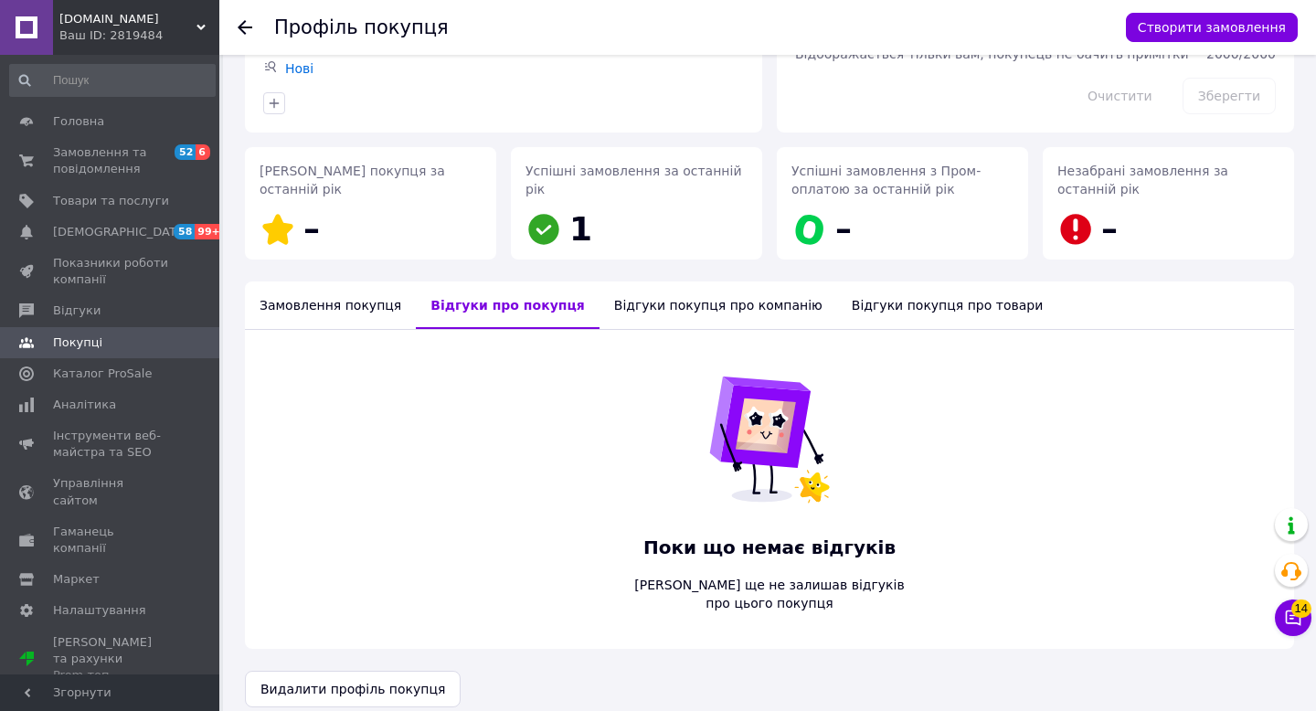
click at [302, 288] on div "Замовлення покупця" at bounding box center [330, 305] width 171 height 48
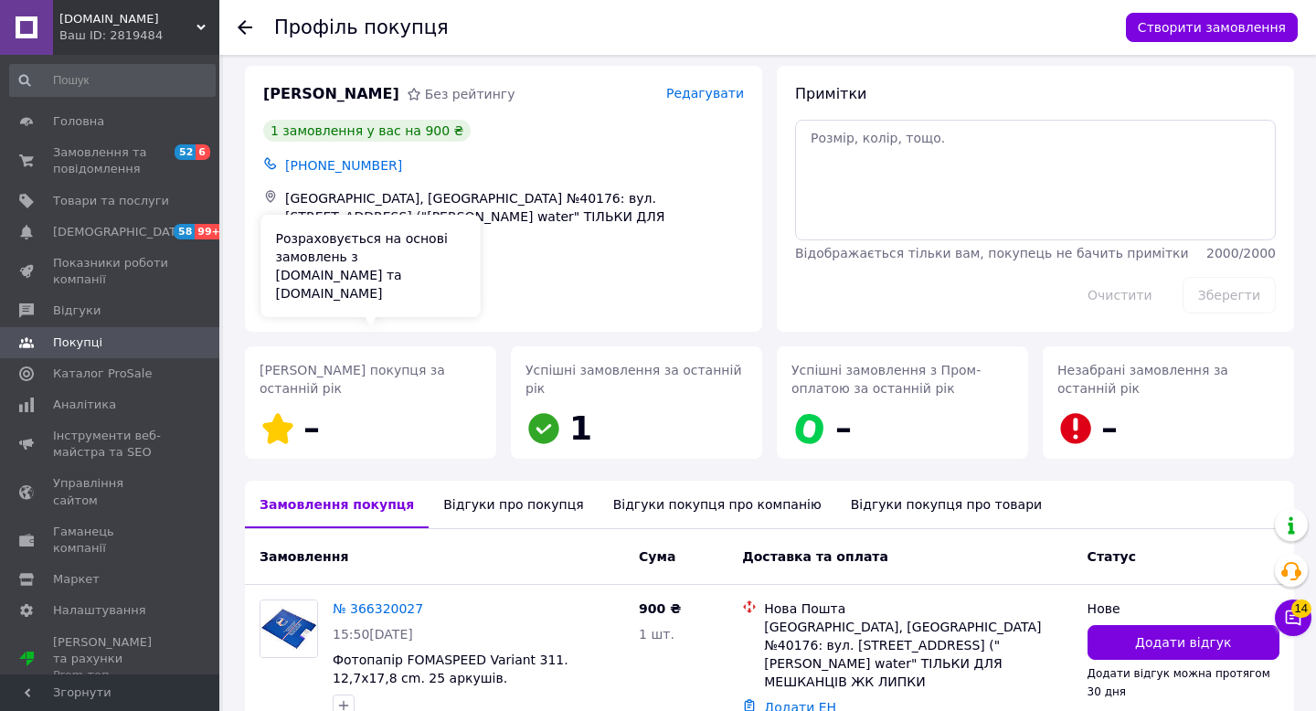
scroll to position [1, 0]
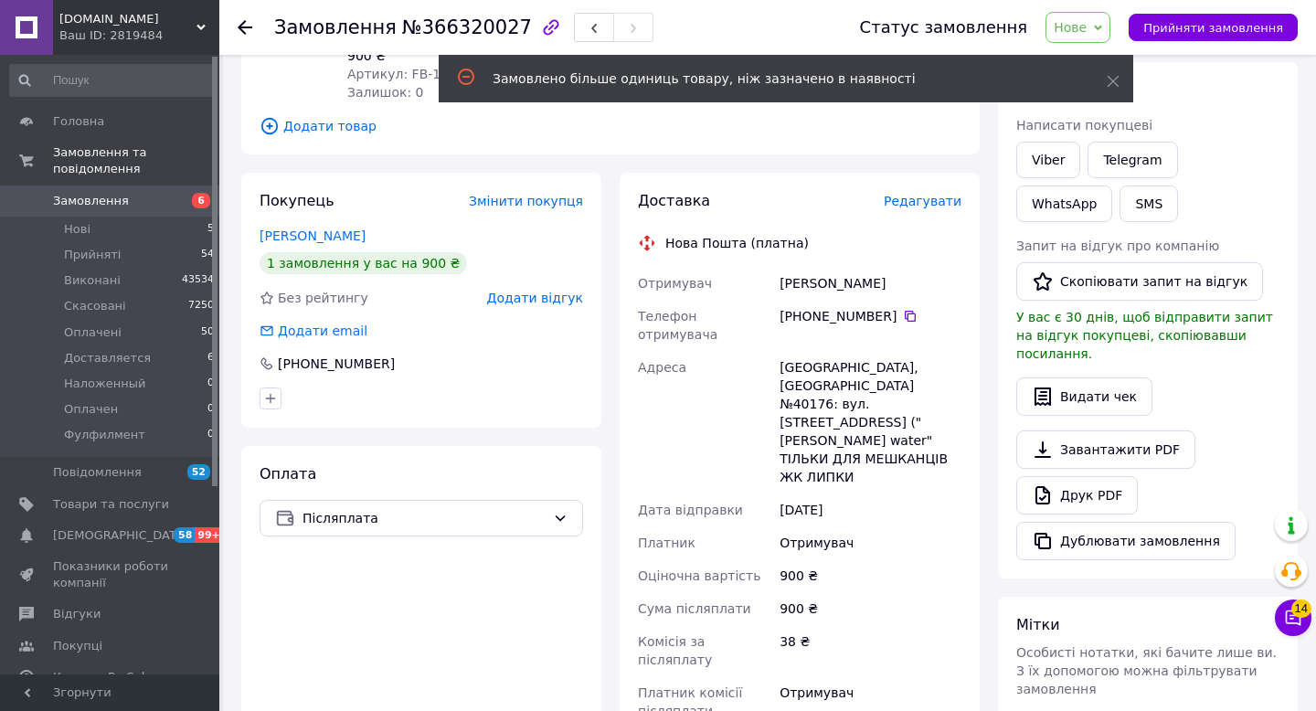
scroll to position [163, 0]
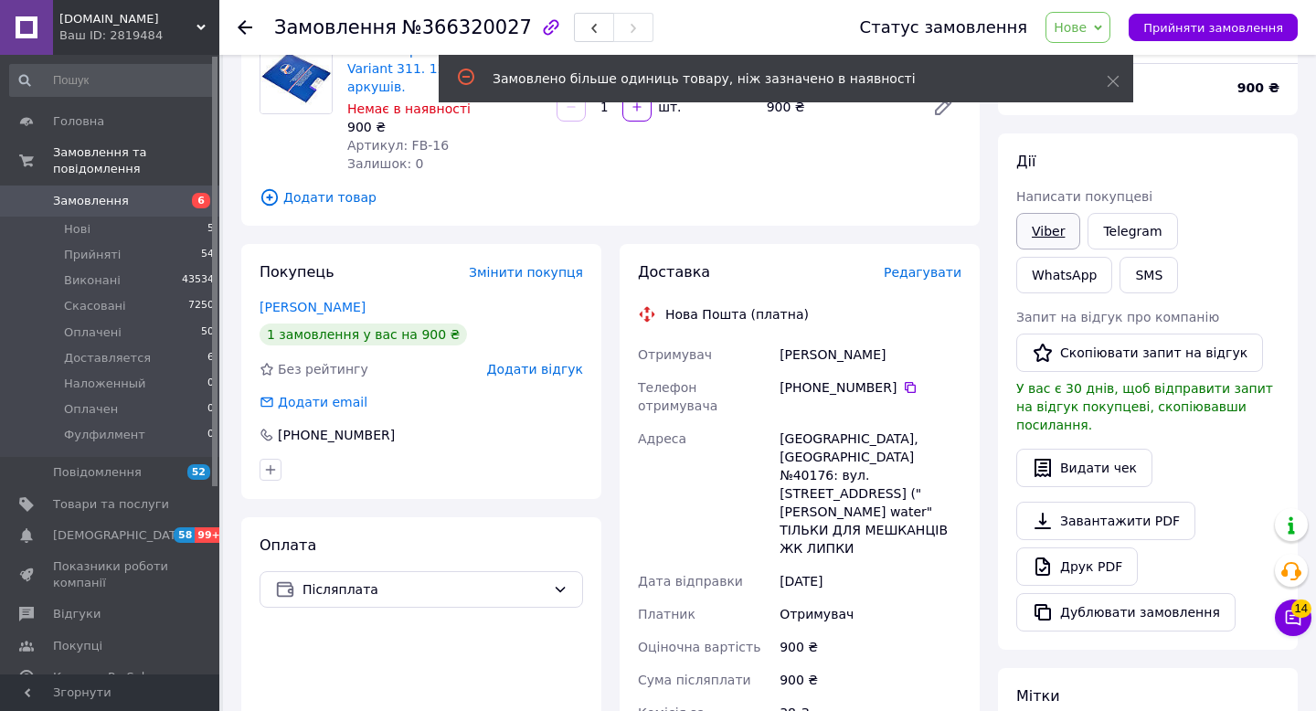
click at [1051, 238] on link "Viber" at bounding box center [1048, 231] width 64 height 37
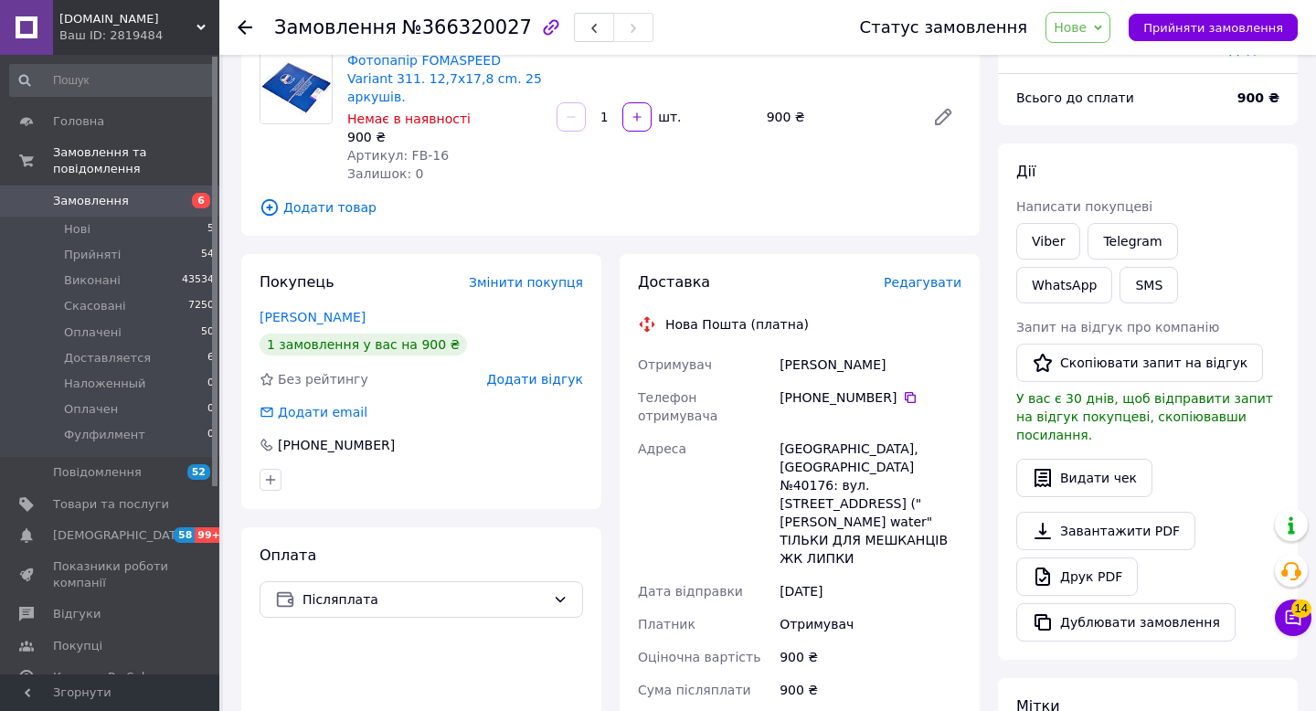
scroll to position [0, 0]
